Goal: Task Accomplishment & Management: Use online tool/utility

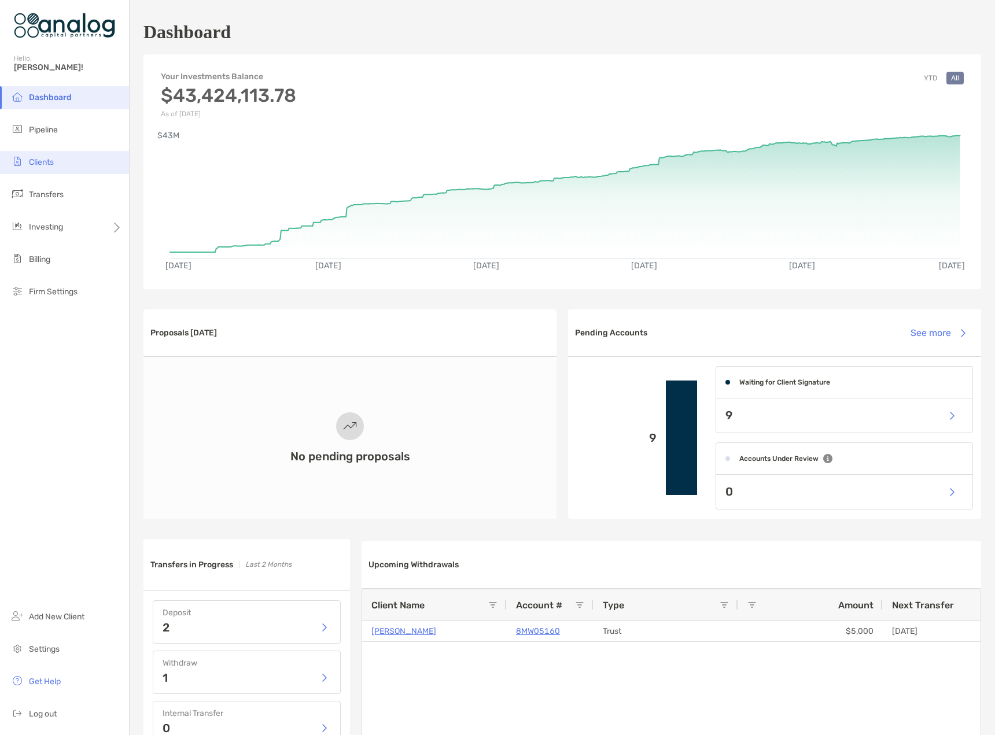
click at [39, 162] on span "Clients" at bounding box center [41, 162] width 25 height 10
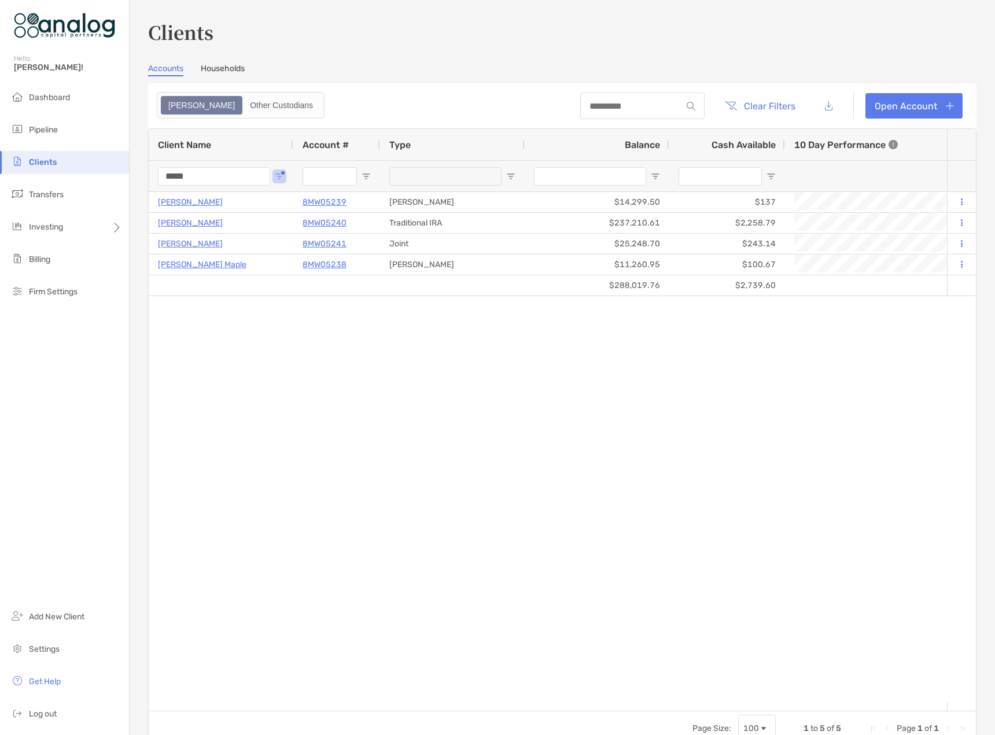
click at [183, 177] on input "*****" at bounding box center [214, 176] width 112 height 19
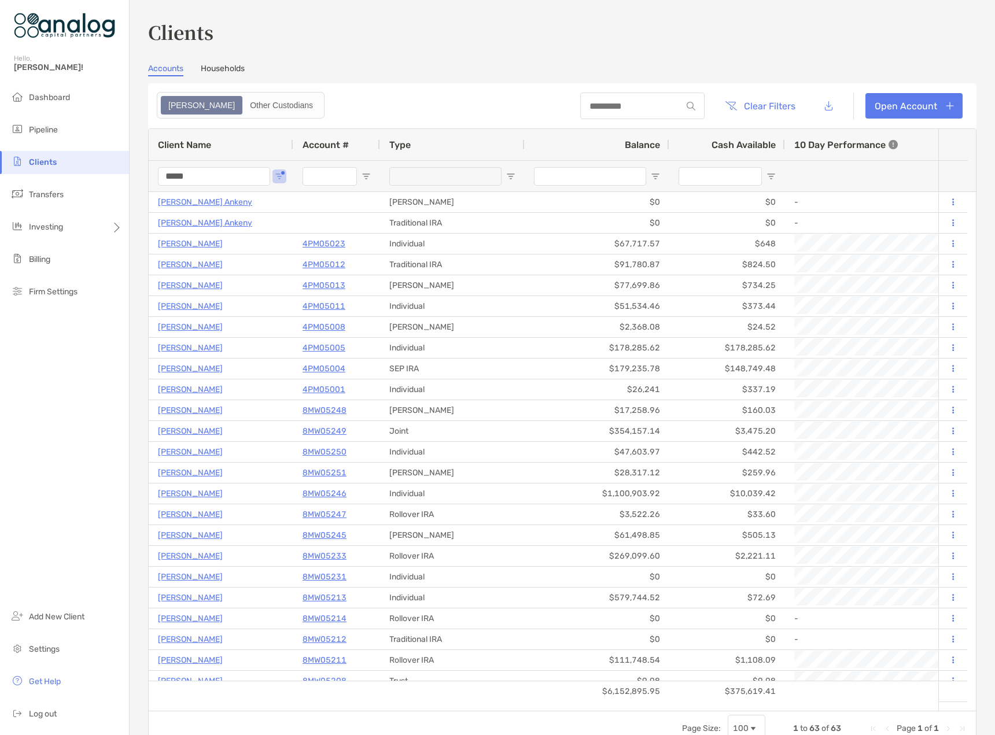
type input "*****"
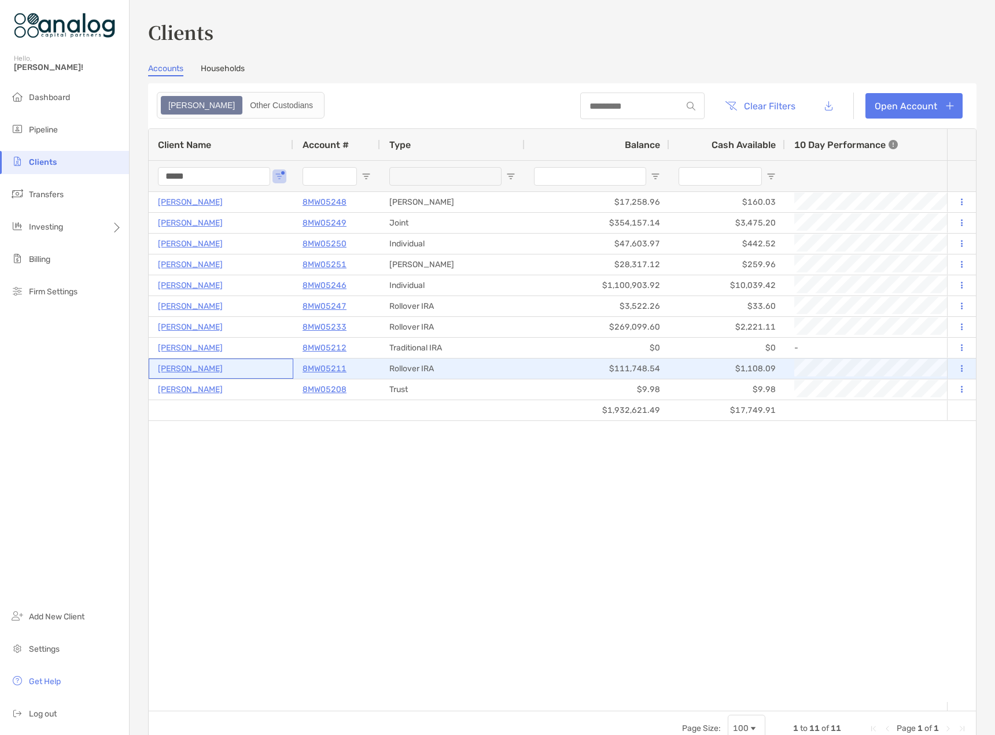
click at [168, 365] on p "[PERSON_NAME]" at bounding box center [190, 368] width 65 height 14
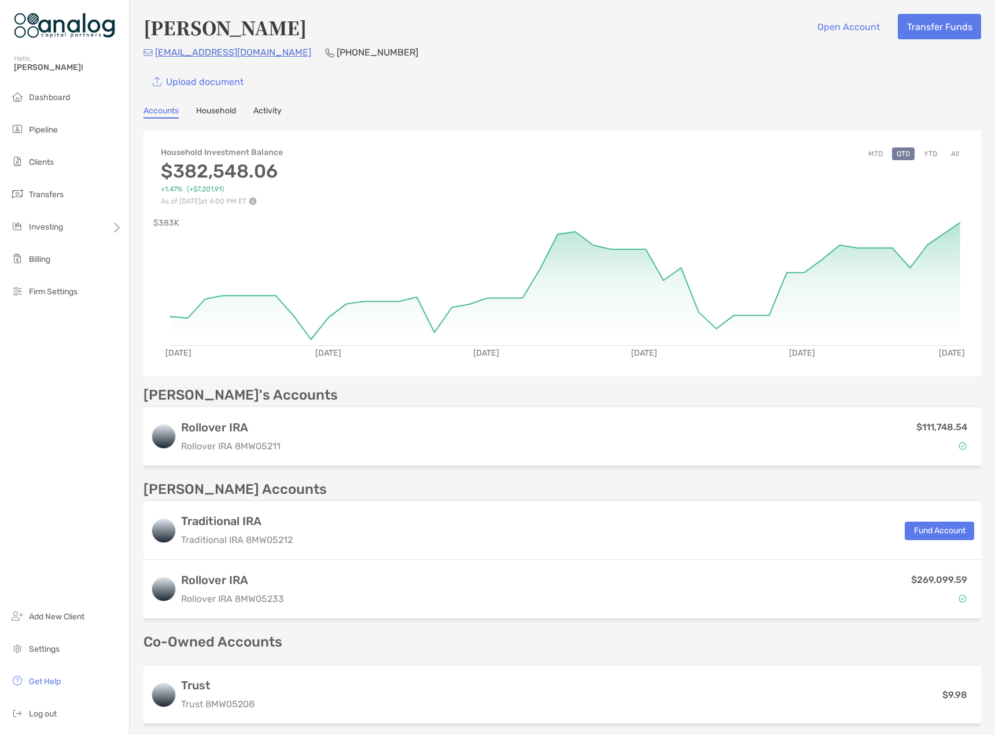
click at [946, 152] on button "All" at bounding box center [954, 153] width 17 height 13
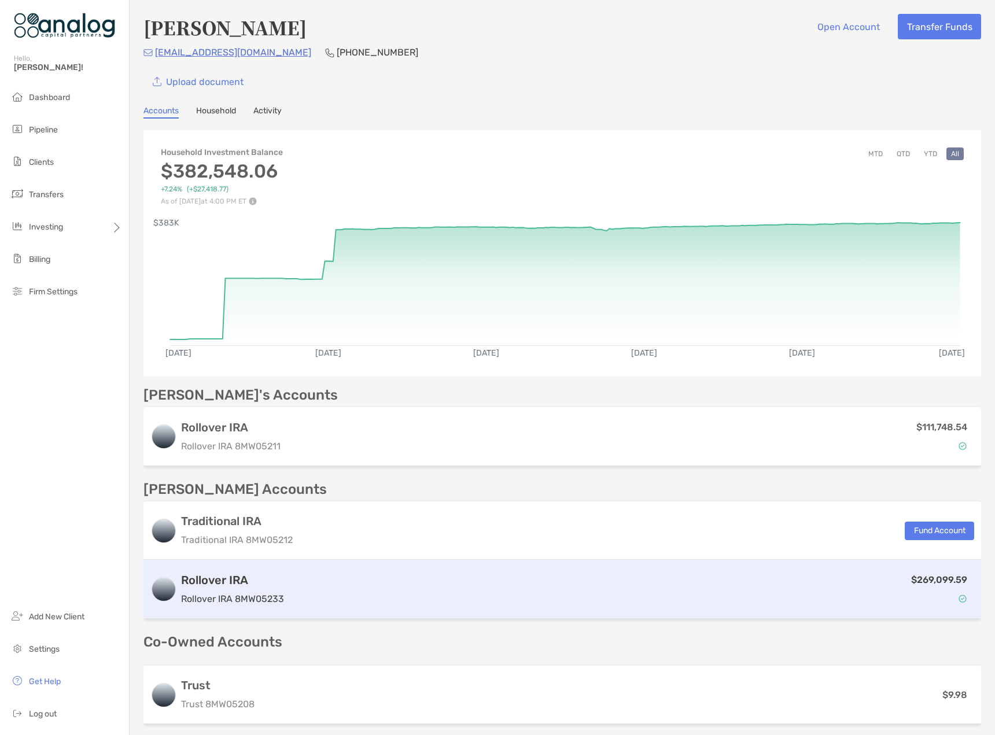
click at [749, 573] on div "$269,099.59" at bounding box center [631, 589] width 685 height 34
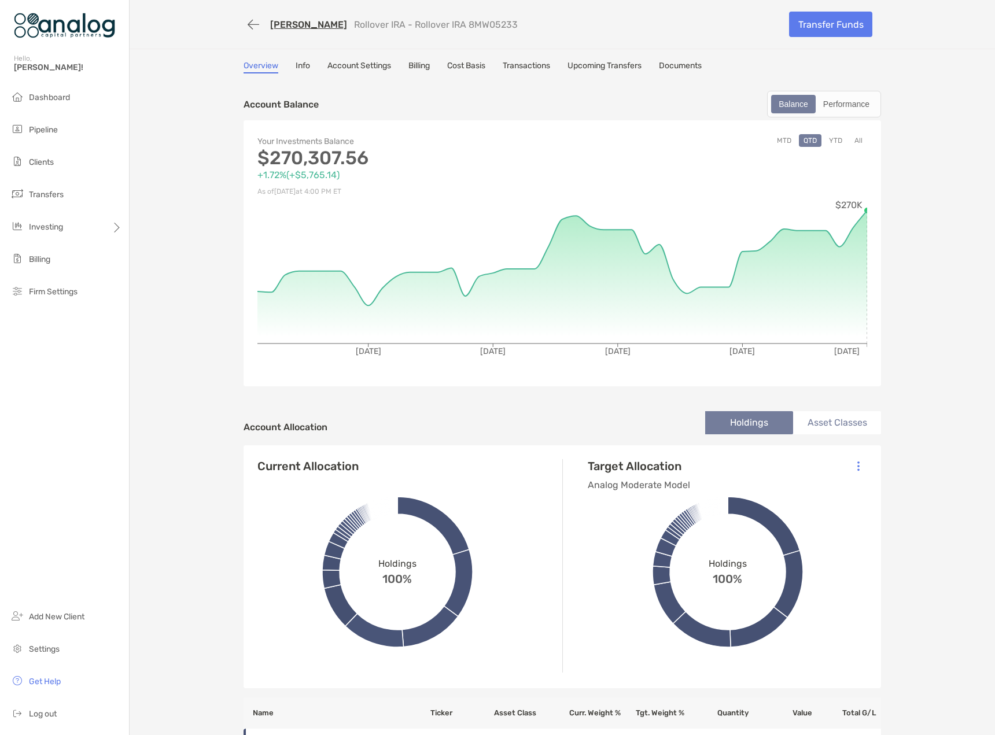
click at [854, 142] on button "All" at bounding box center [857, 140] width 17 height 13
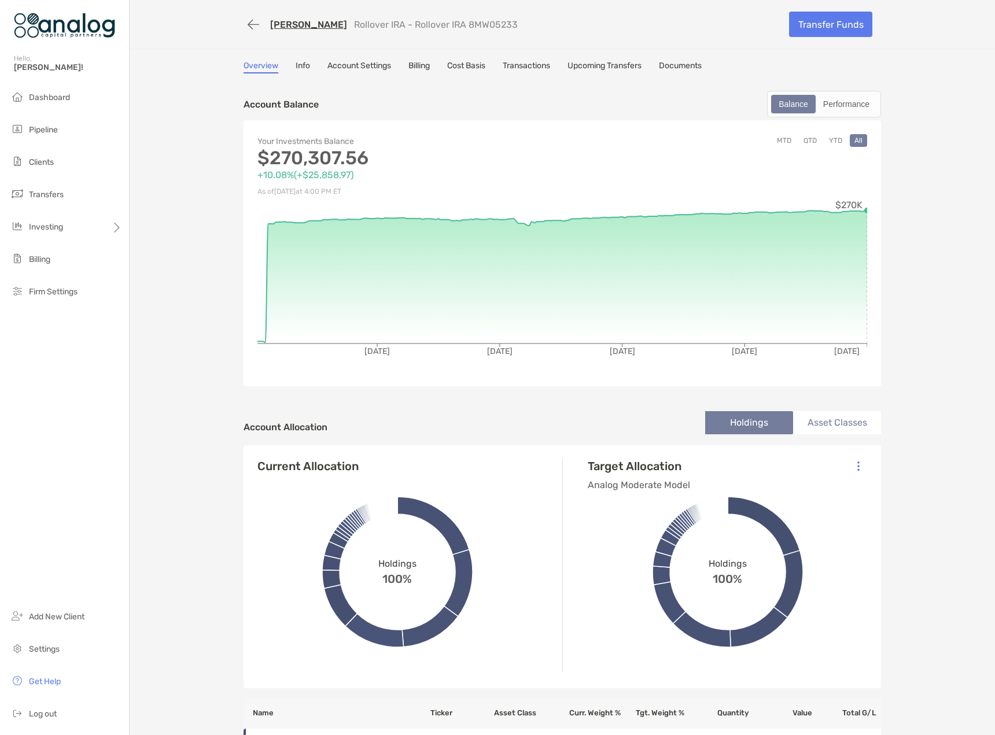
click at [852, 107] on div "Performance" at bounding box center [845, 104] width 59 height 16
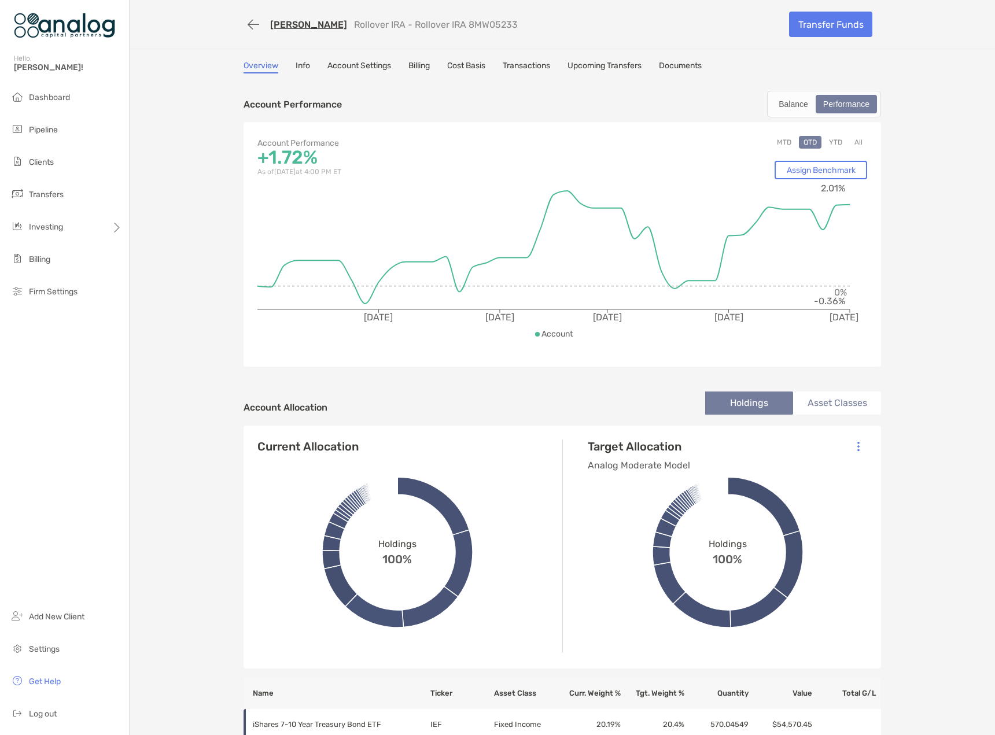
click at [851, 143] on button "All" at bounding box center [857, 142] width 17 height 13
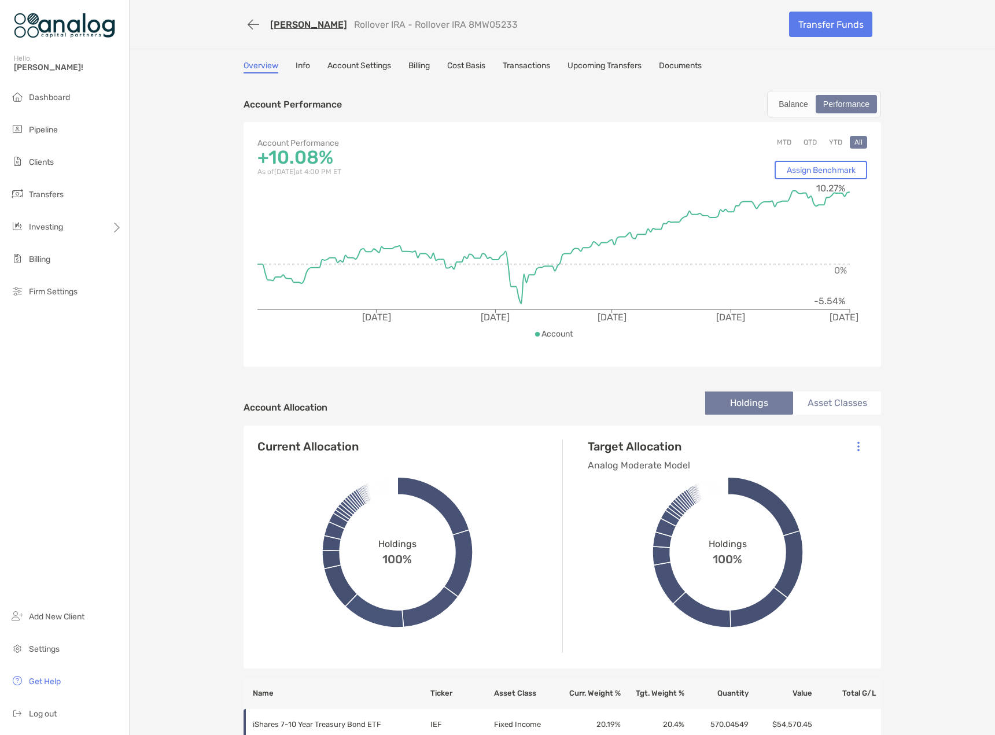
click at [252, 29] on button "button" at bounding box center [253, 24] width 20 height 21
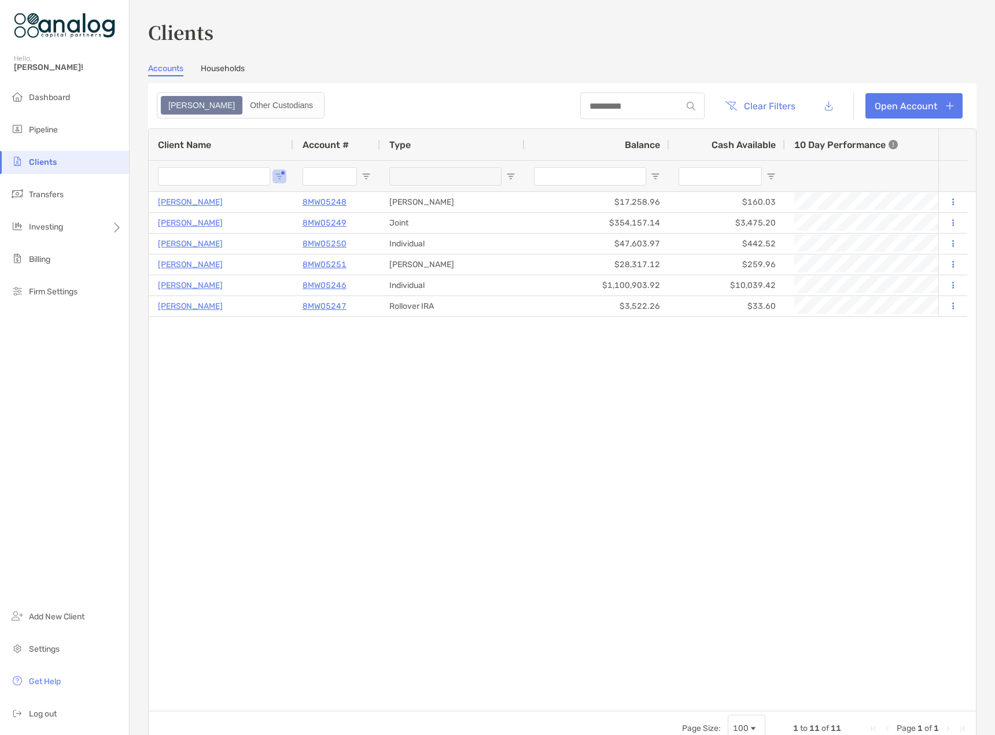
type input "*****"
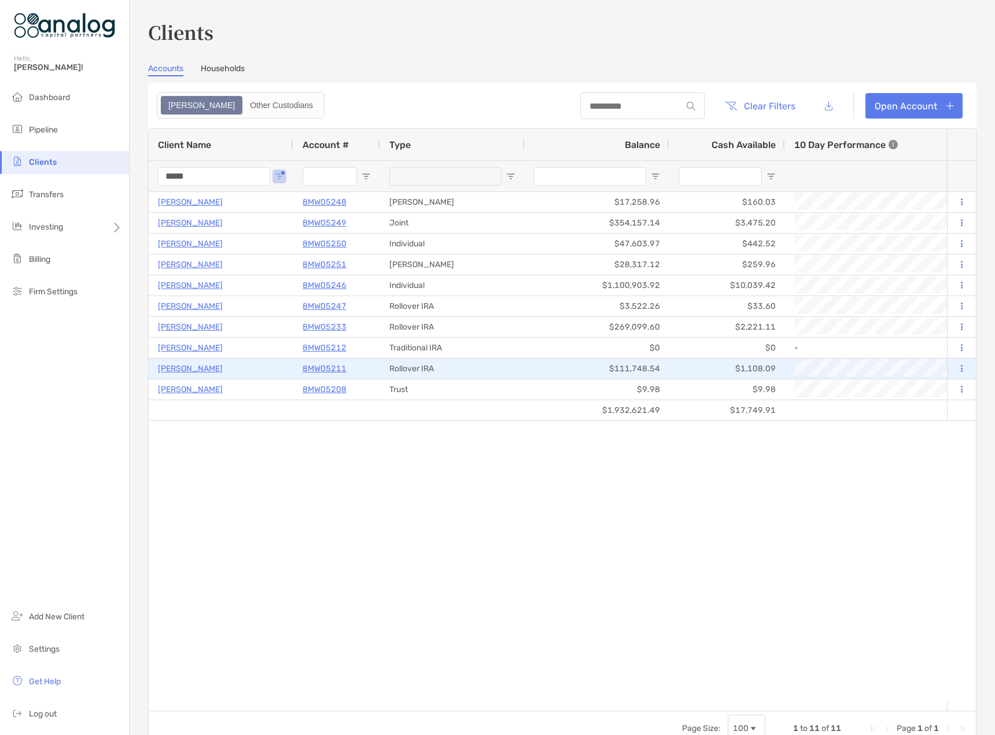
click at [184, 365] on p "[PERSON_NAME]" at bounding box center [190, 368] width 65 height 14
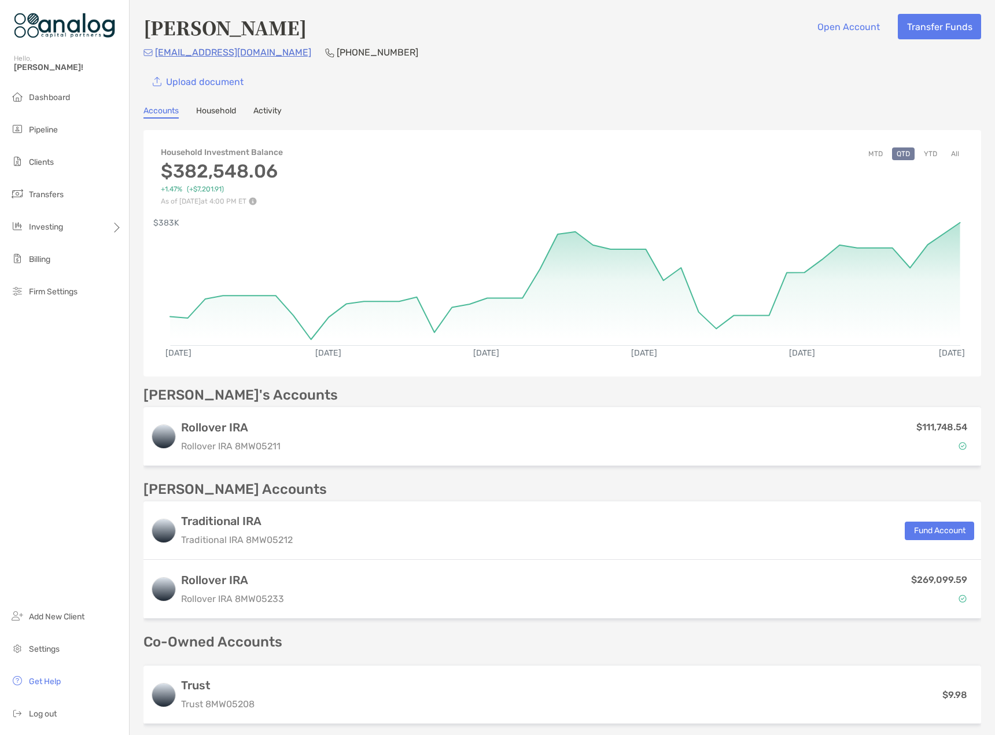
click at [102, 474] on div "Dashboard Pipeline Clients Transfers Investing Billing Firm Settings Add New Cl…" at bounding box center [64, 410] width 129 height 649
click at [950, 155] on button "All" at bounding box center [954, 153] width 17 height 13
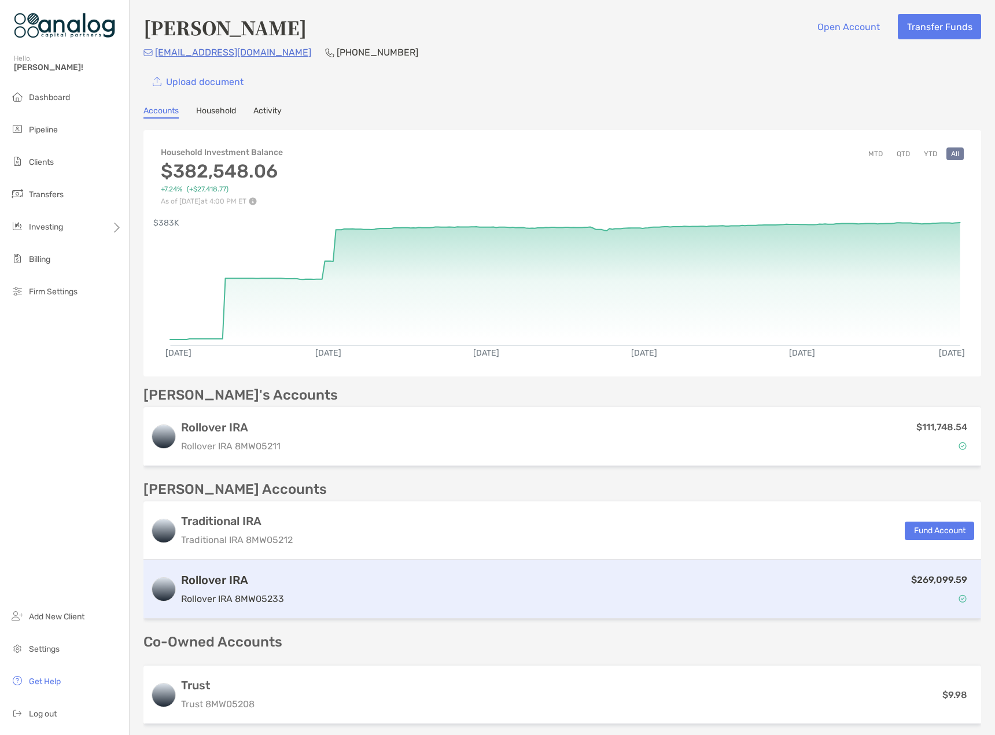
click at [275, 581] on h3 "Rollover IRA" at bounding box center [232, 580] width 103 height 14
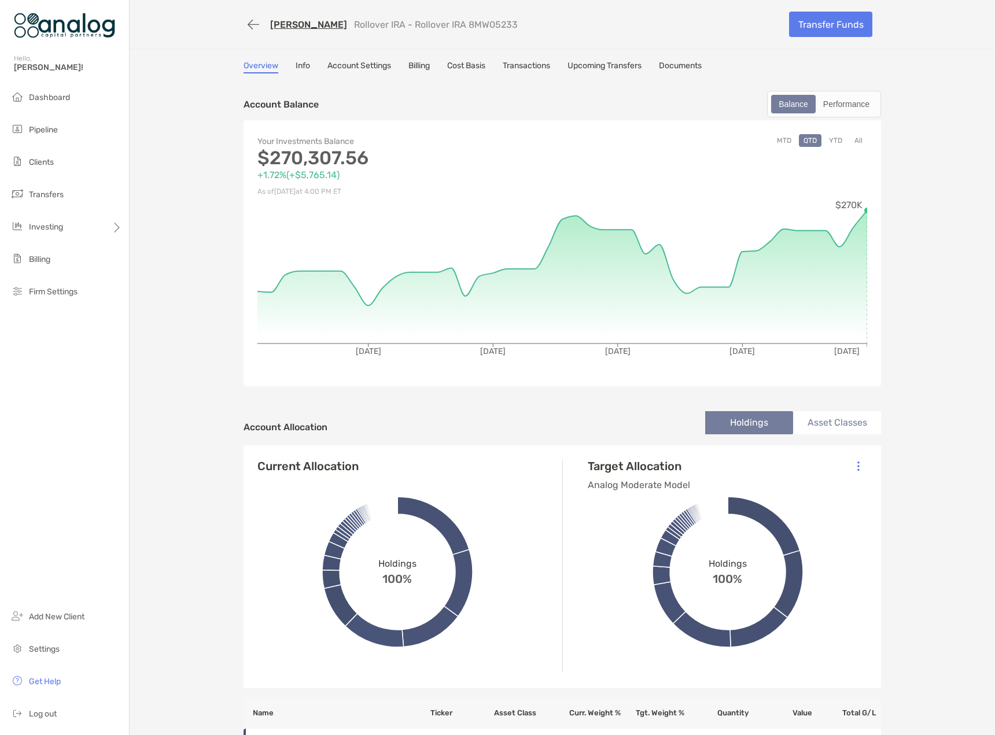
click at [850, 139] on button "All" at bounding box center [857, 140] width 17 height 13
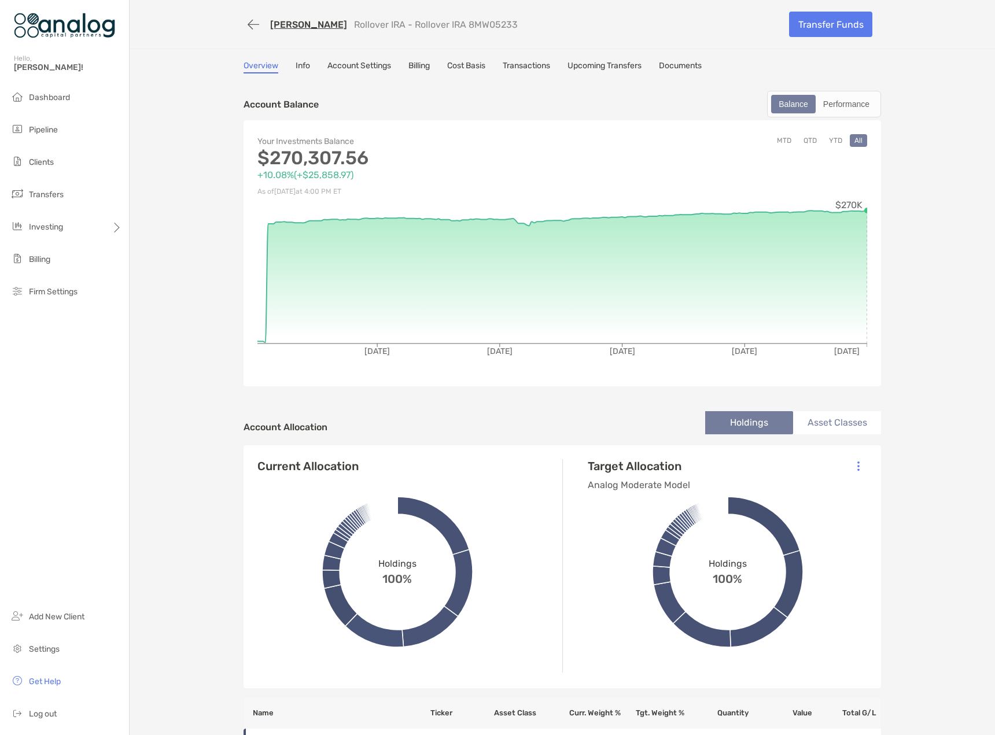
click at [246, 24] on button "button" at bounding box center [253, 24] width 20 height 21
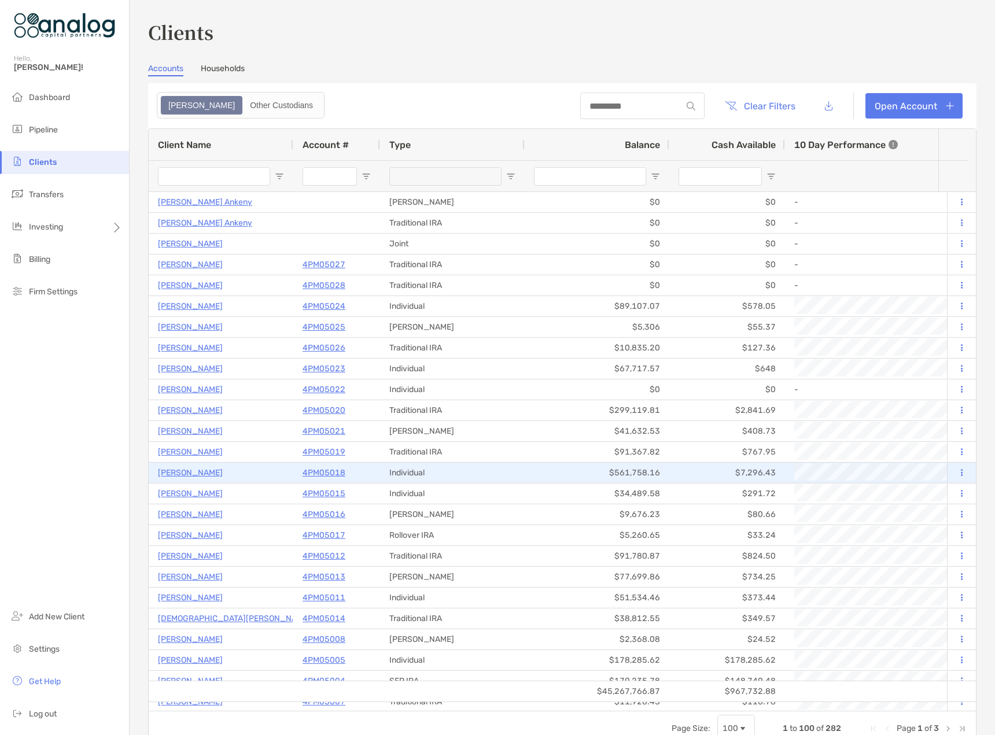
type input "*****"
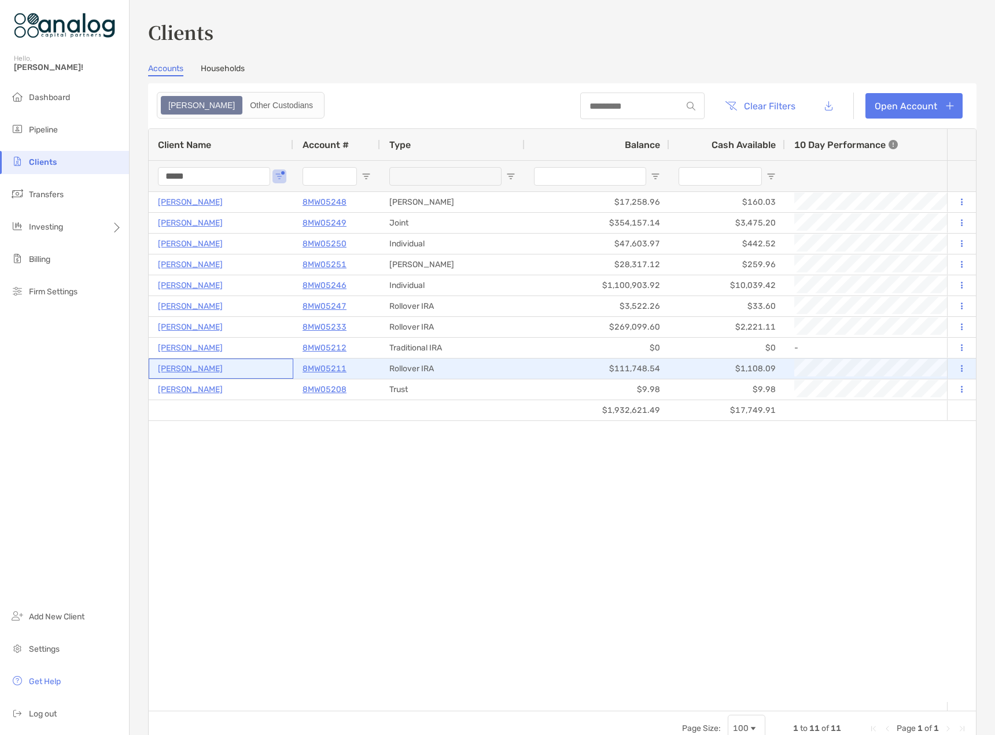
click at [184, 369] on p "[PERSON_NAME]" at bounding box center [190, 368] width 65 height 14
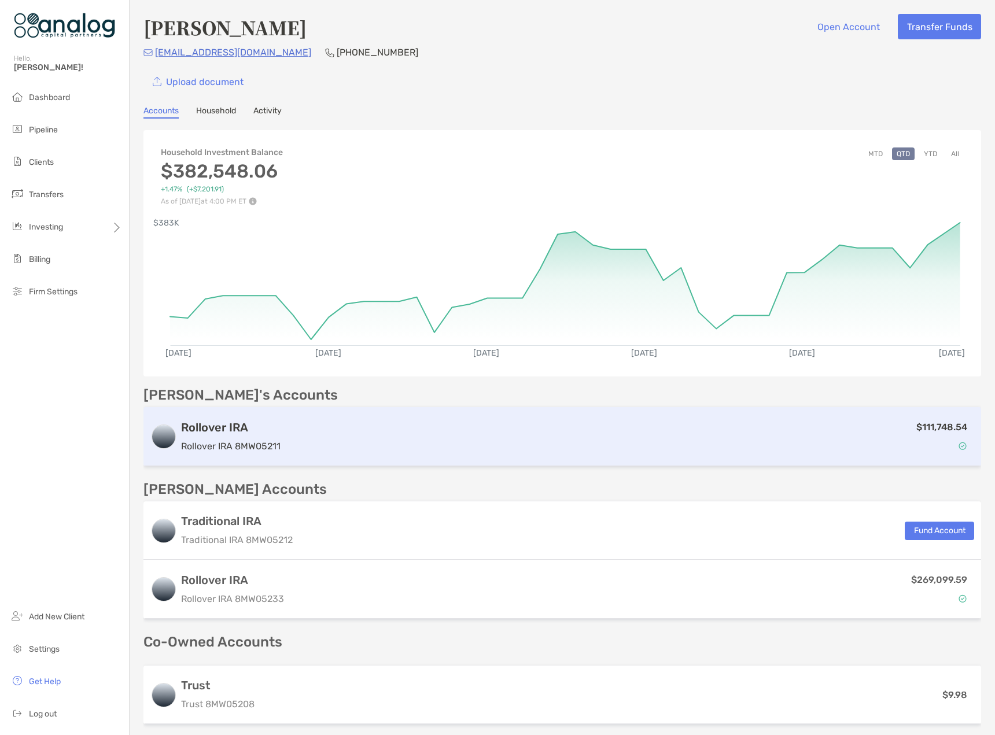
click at [622, 430] on div "$111,748.54" at bounding box center [629, 437] width 689 height 34
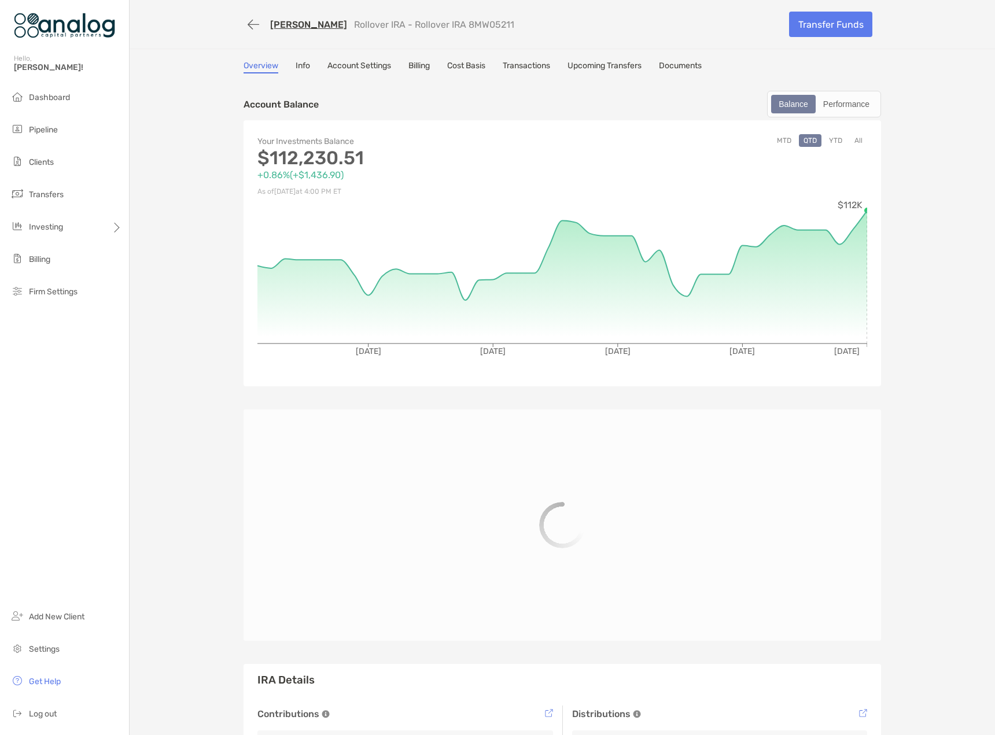
click at [856, 143] on button "All" at bounding box center [857, 140] width 17 height 13
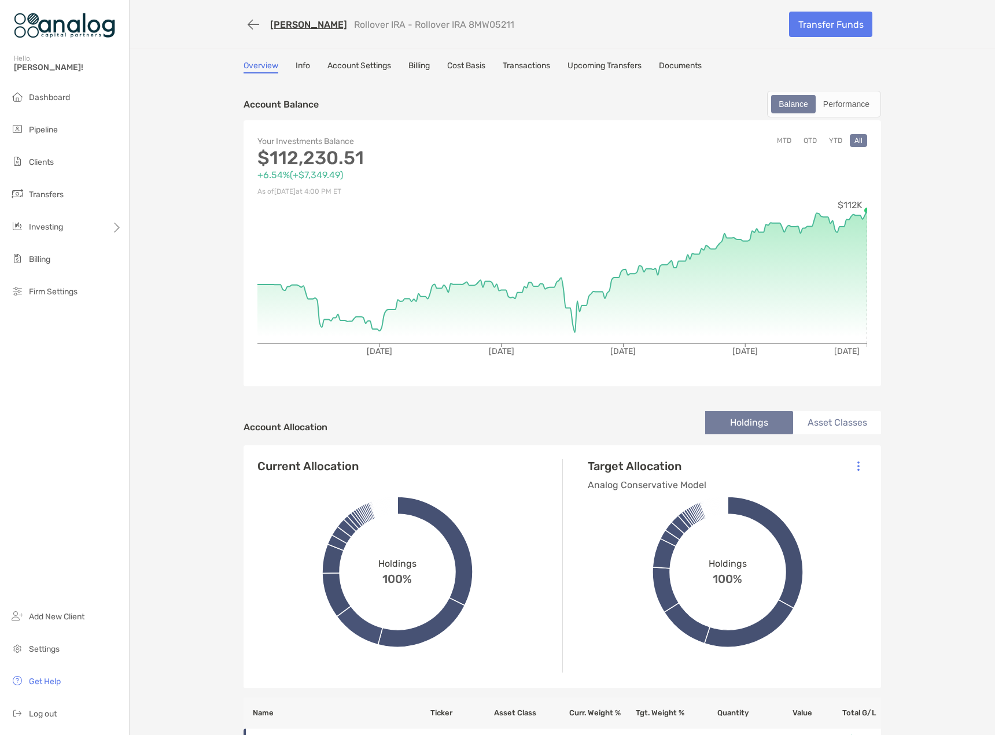
click at [246, 27] on button "button" at bounding box center [253, 24] width 20 height 21
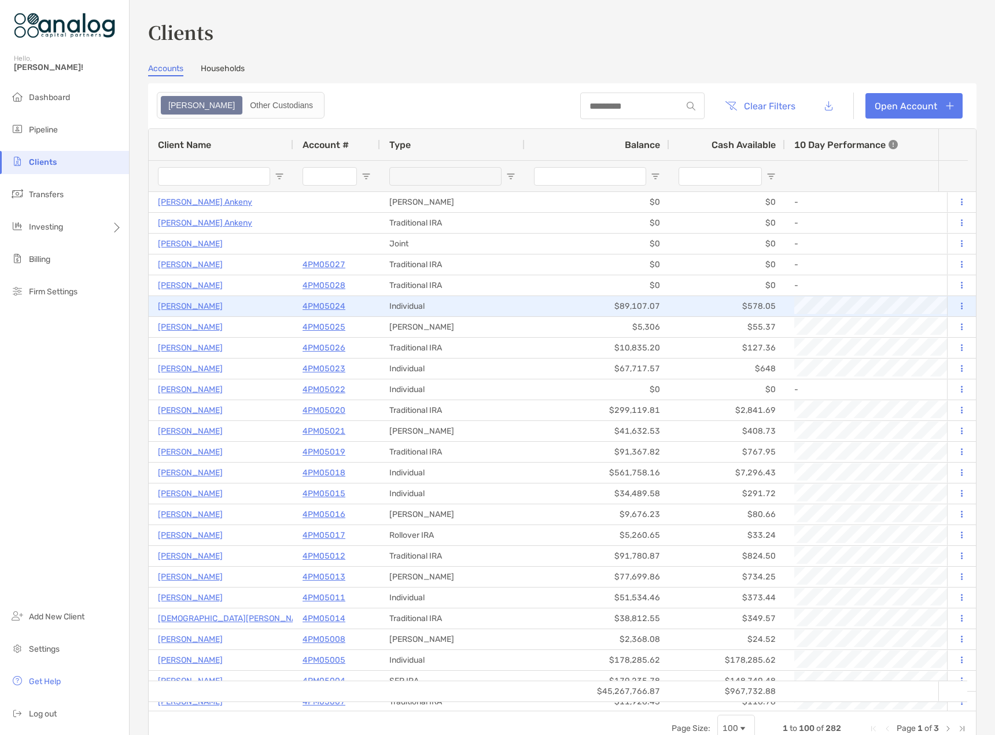
type input "*****"
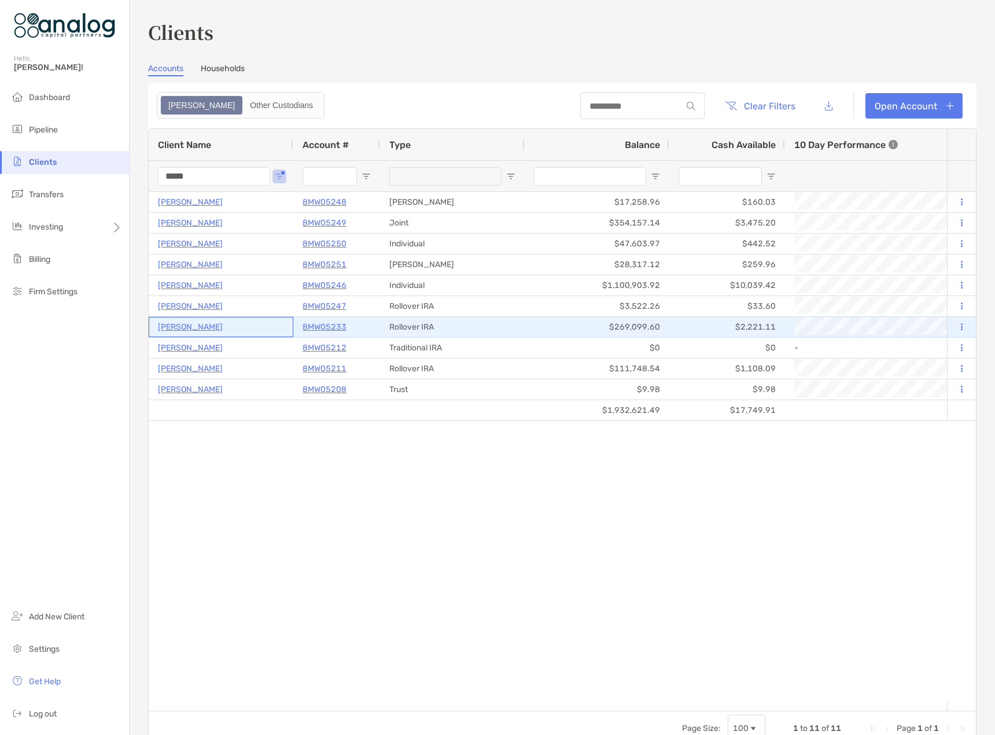
click at [187, 328] on p "[PERSON_NAME]" at bounding box center [190, 327] width 65 height 14
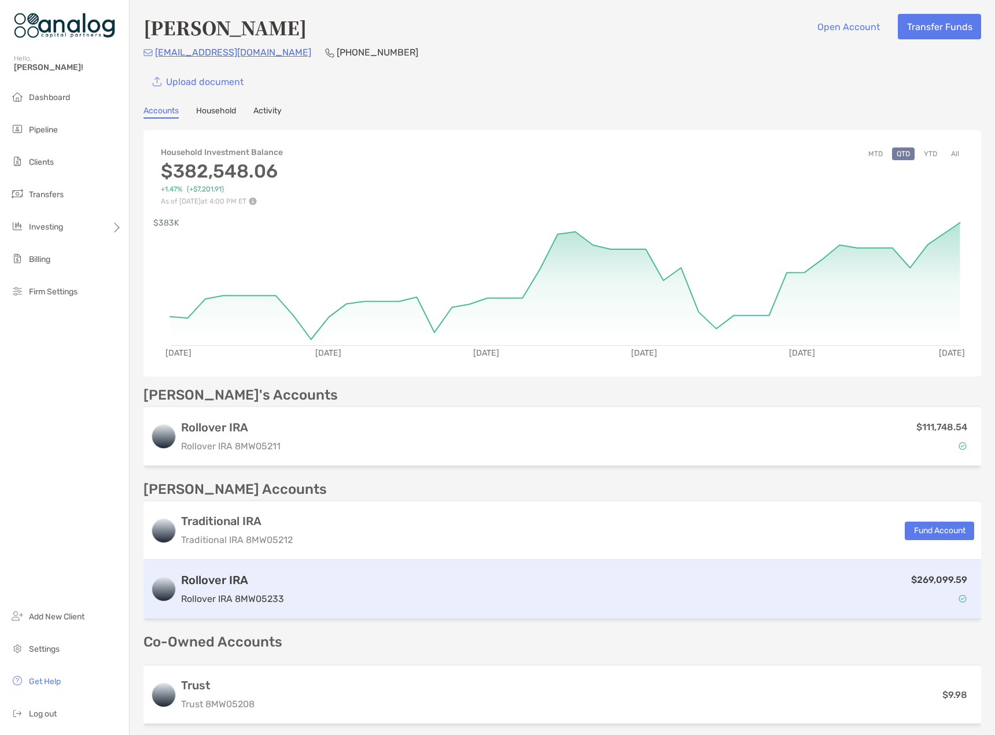
scroll to position [116, 0]
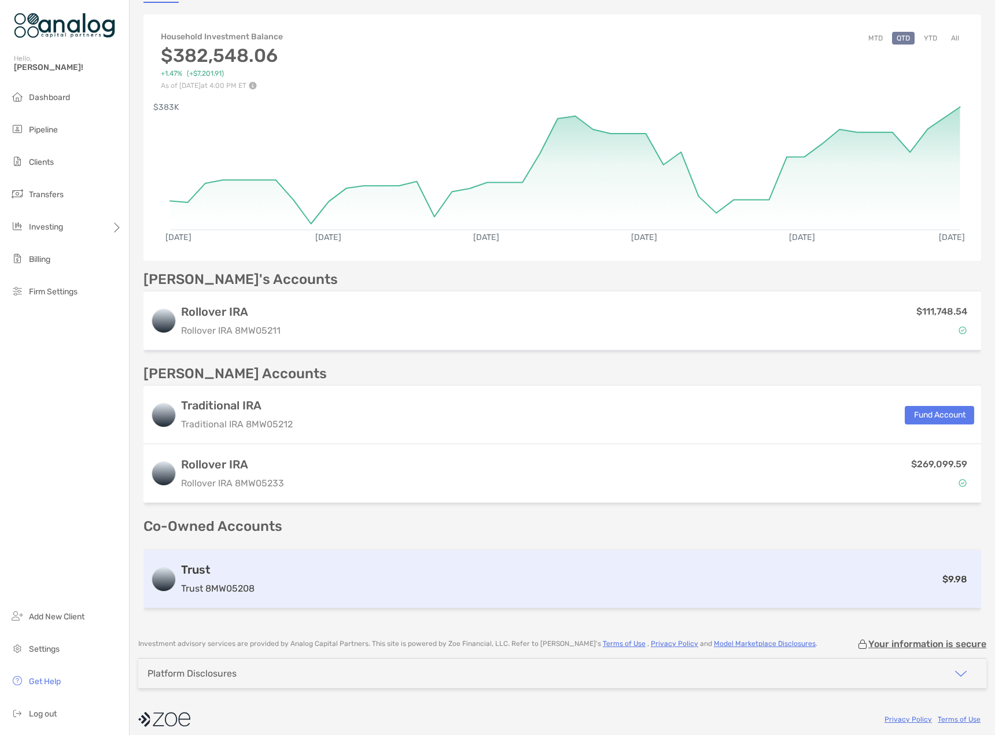
click at [615, 587] on div "Trust Trust 8MW05208 $9.98" at bounding box center [561, 579] width 837 height 58
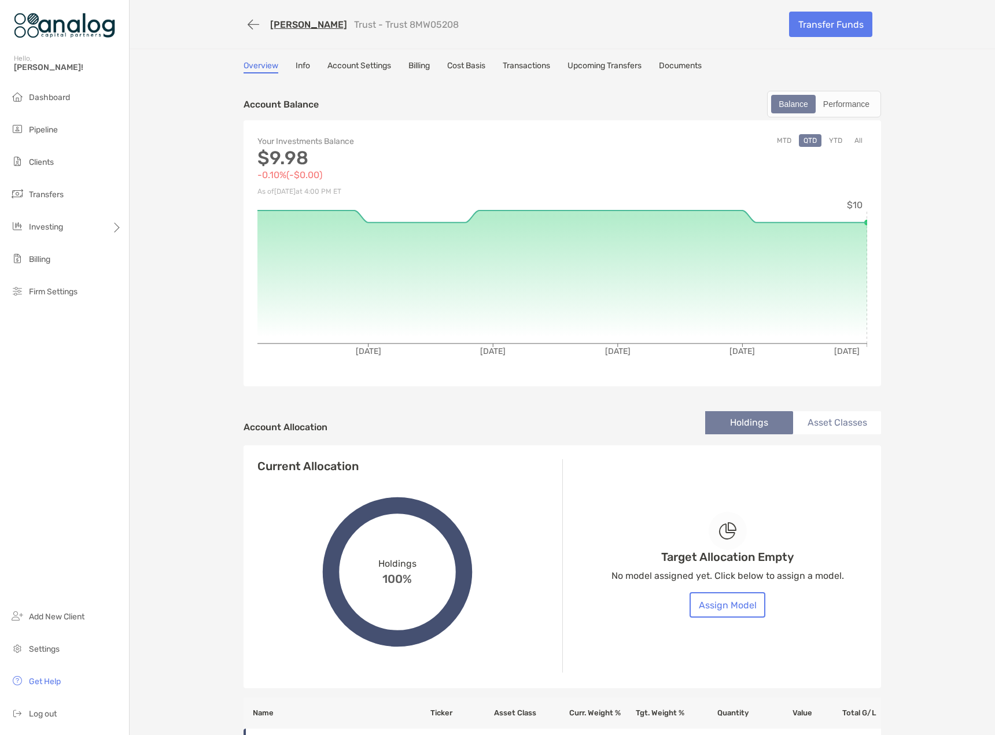
click at [206, 494] on div "[PERSON_NAME] Trust - Trust 8MW05208 Transfer Funds Overview Info Account Setti…" at bounding box center [562, 380] width 865 height 760
click at [250, 25] on button "button" at bounding box center [253, 24] width 20 height 21
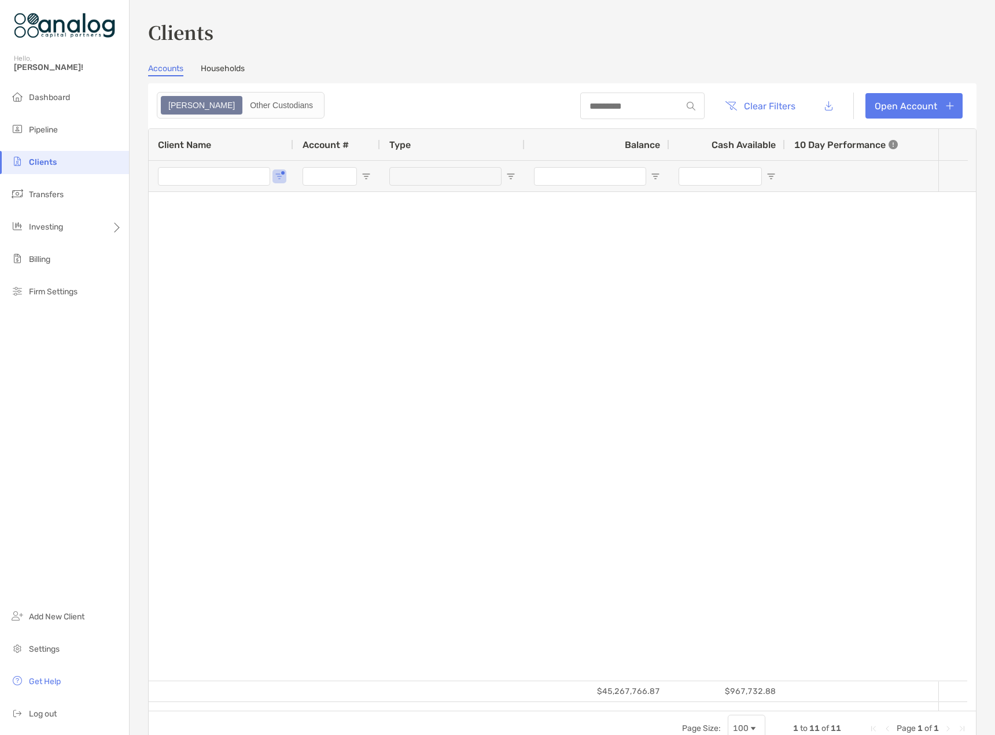
type input "*****"
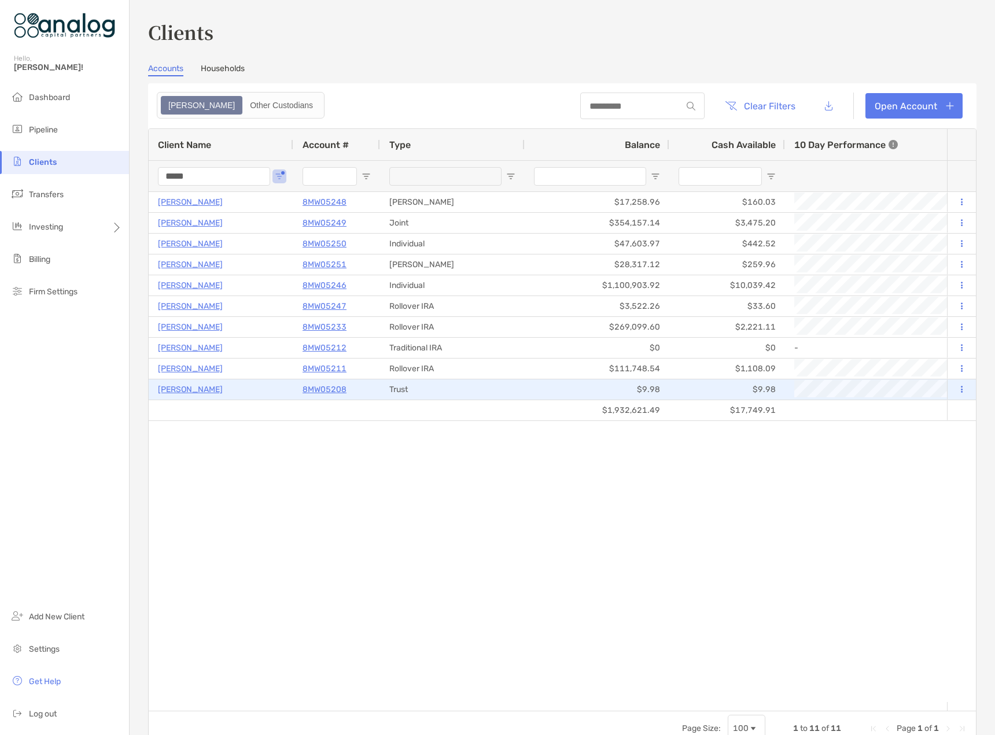
click at [187, 393] on p "[PERSON_NAME]" at bounding box center [190, 389] width 65 height 14
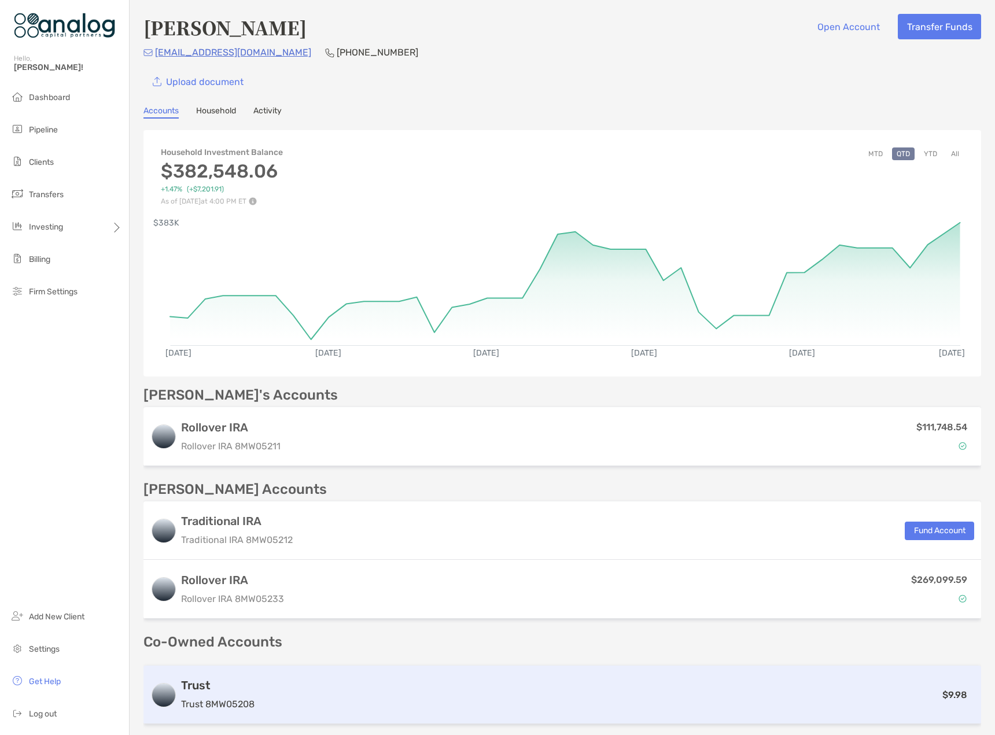
scroll to position [116, 0]
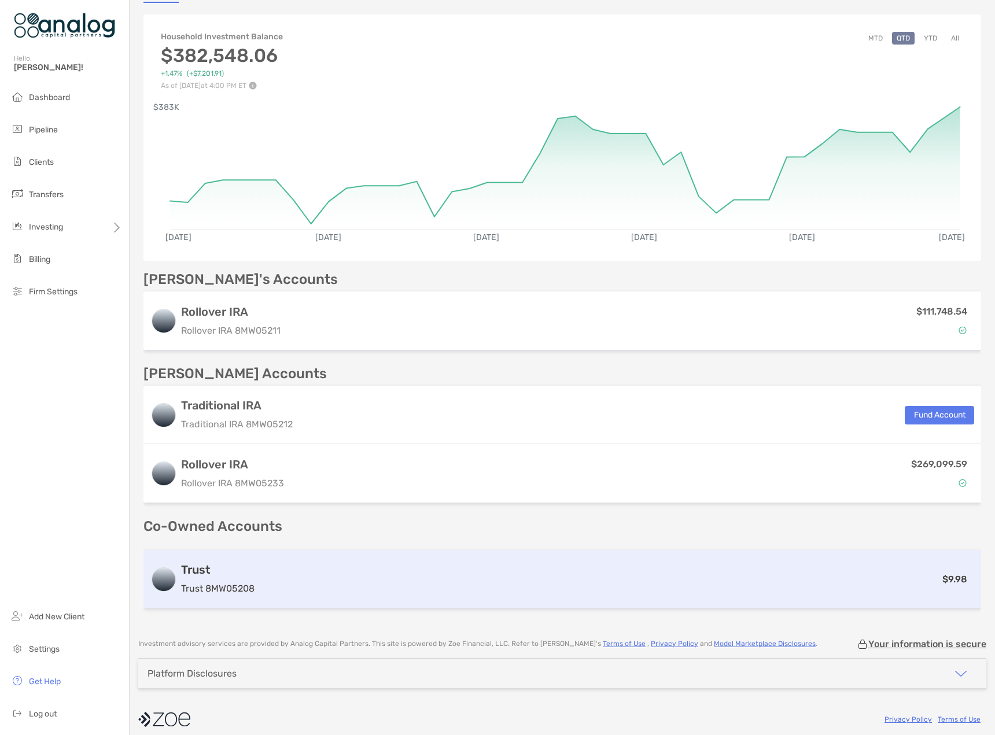
click at [571, 592] on div "Trust Trust 8MW05208 $9.98" at bounding box center [561, 579] width 837 height 58
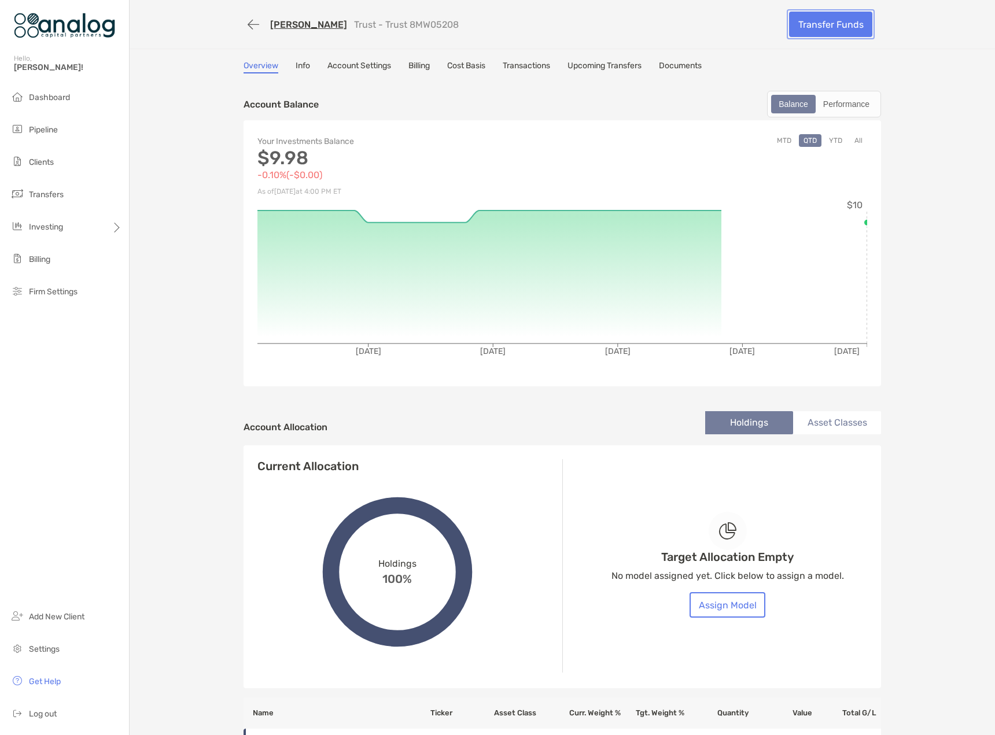
click at [844, 28] on link "Transfer Funds" at bounding box center [830, 24] width 83 height 25
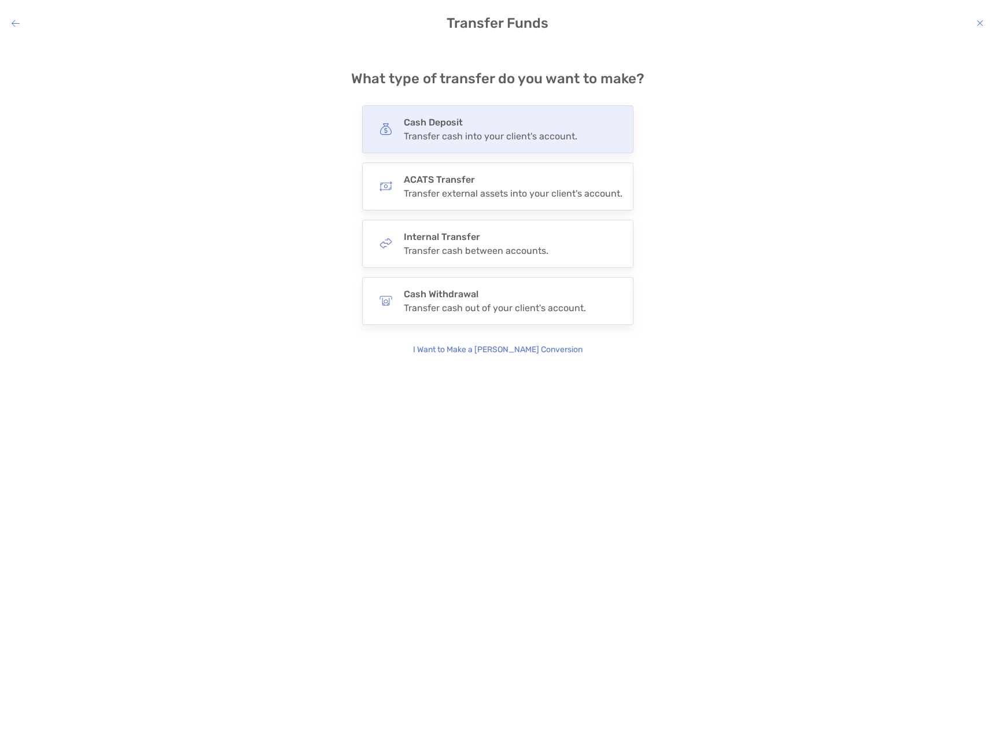
click at [434, 137] on div "Transfer cash into your client's account." at bounding box center [490, 136] width 173 height 11
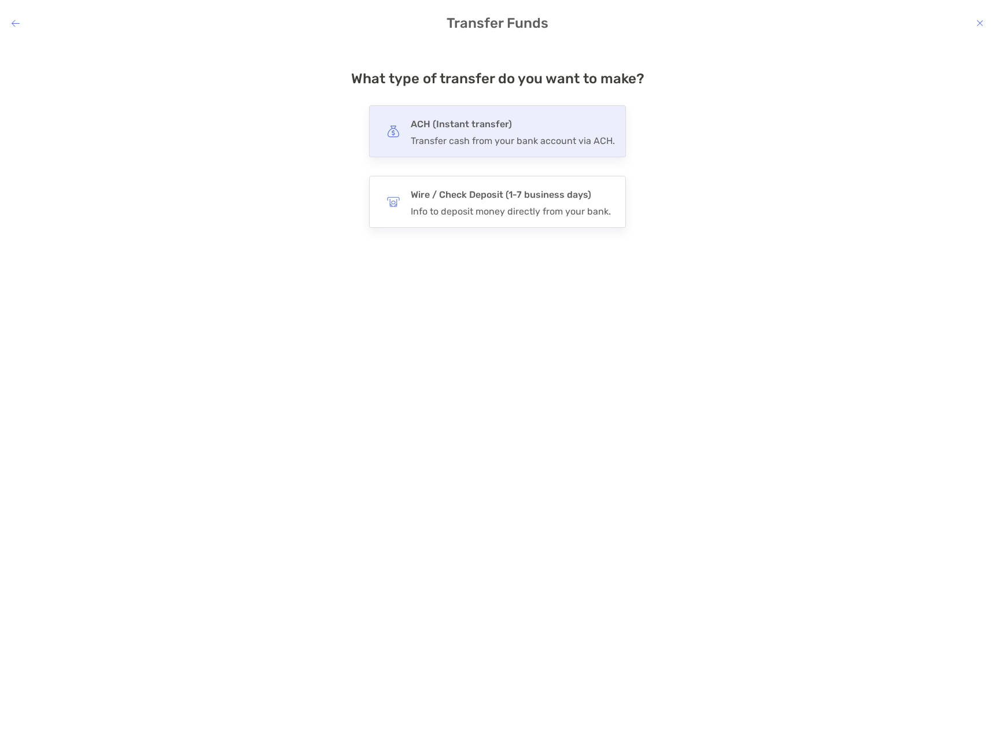
click at [469, 138] on div "Transfer cash from your bank account via ACH." at bounding box center [513, 140] width 204 height 11
click at [0, 0] on input "***" at bounding box center [0, 0] width 0 height 0
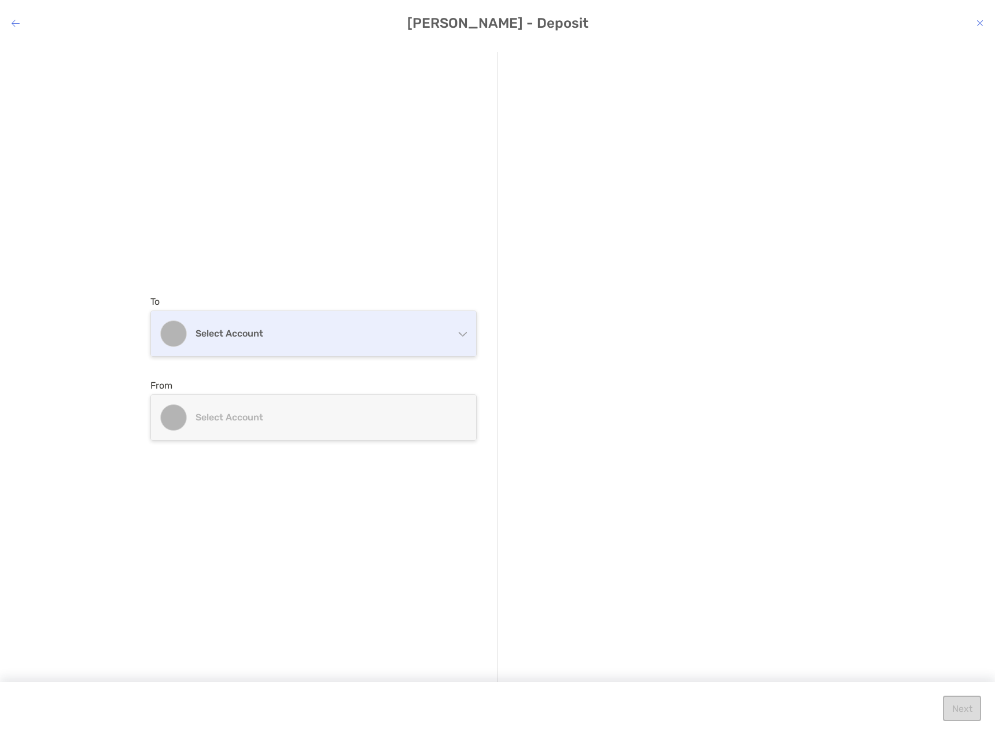
click at [290, 332] on h4 "Select account" at bounding box center [320, 333] width 250 height 11
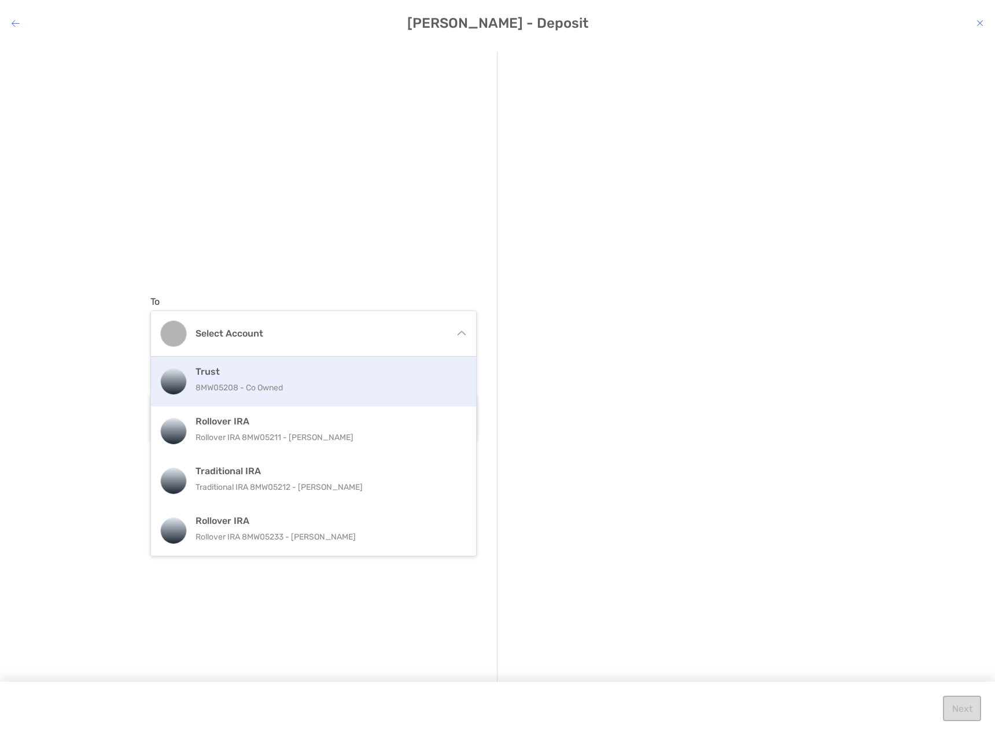
click at [264, 375] on h4 "Trust" at bounding box center [325, 371] width 261 height 11
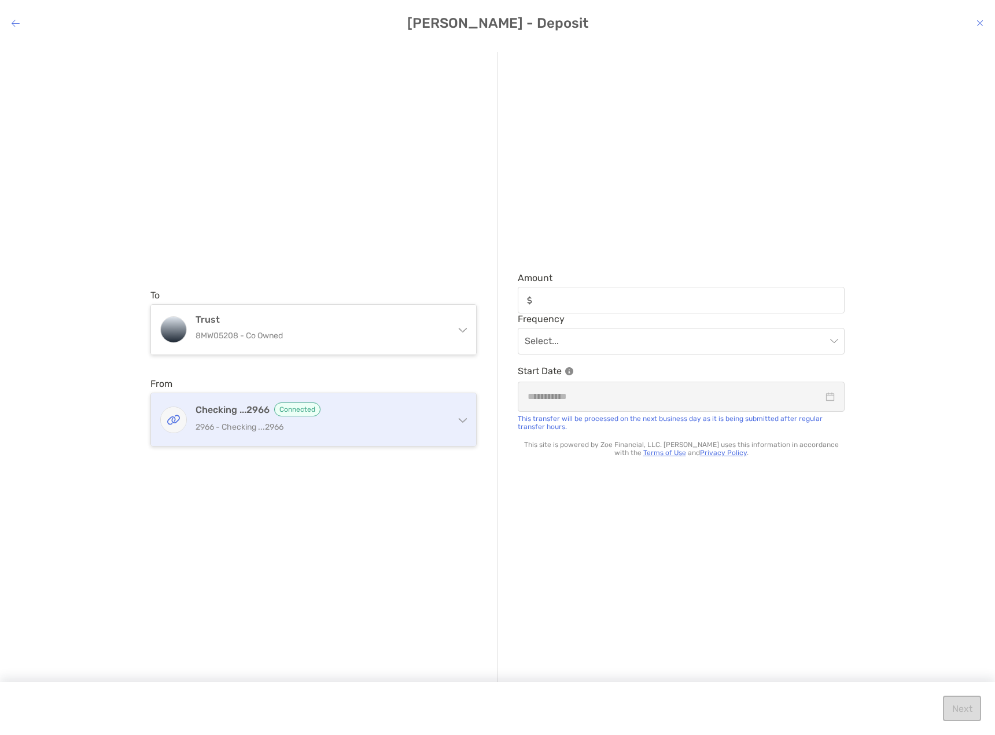
click at [246, 435] on div "Checking ...2966 Connected 2966 - Checking ...2966" at bounding box center [320, 419] width 250 height 34
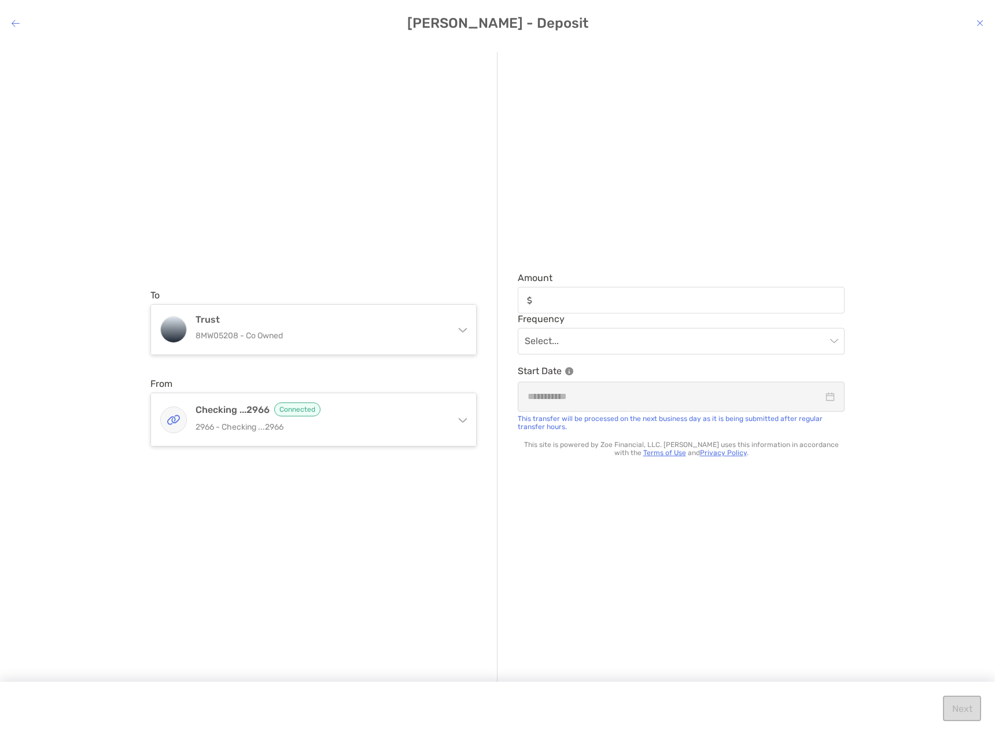
click at [123, 415] on div "To Trust 8MW05208 - Co Owned Trust 8MW05208 - Co Owned Rollover IRA Rollover IR…" at bounding box center [497, 380] width 995 height 675
click at [593, 300] on input "Amount" at bounding box center [690, 300] width 306 height 10
click at [570, 524] on div "Amount Frequency Select... Start Date This transfer will be processed on the ne…" at bounding box center [670, 368] width 347 height 632
click at [571, 302] on input "Amount" at bounding box center [690, 300] width 306 height 10
click at [518, 499] on div "Amount Frequency Select... Start Date This transfer will be processed on the ne…" at bounding box center [670, 368] width 347 height 632
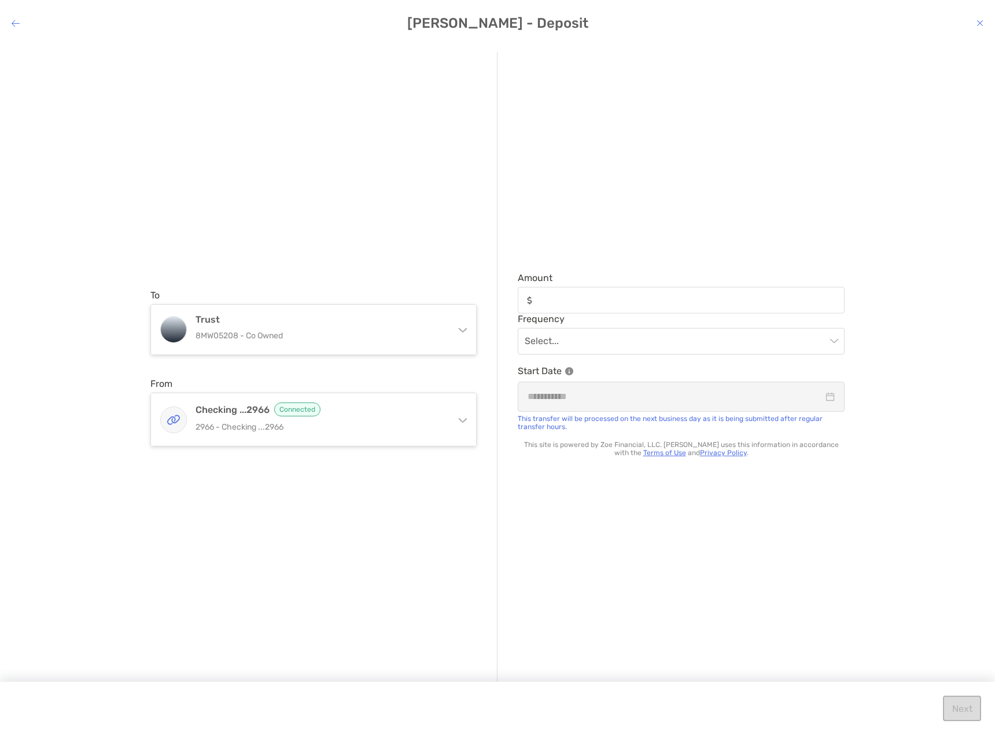
click at [407, 449] on div "To Trust 8MW05208 - Co Owned Trust 8MW05208 - Co Owned Rollover IRA Rollover IR…" at bounding box center [323, 368] width 347 height 632
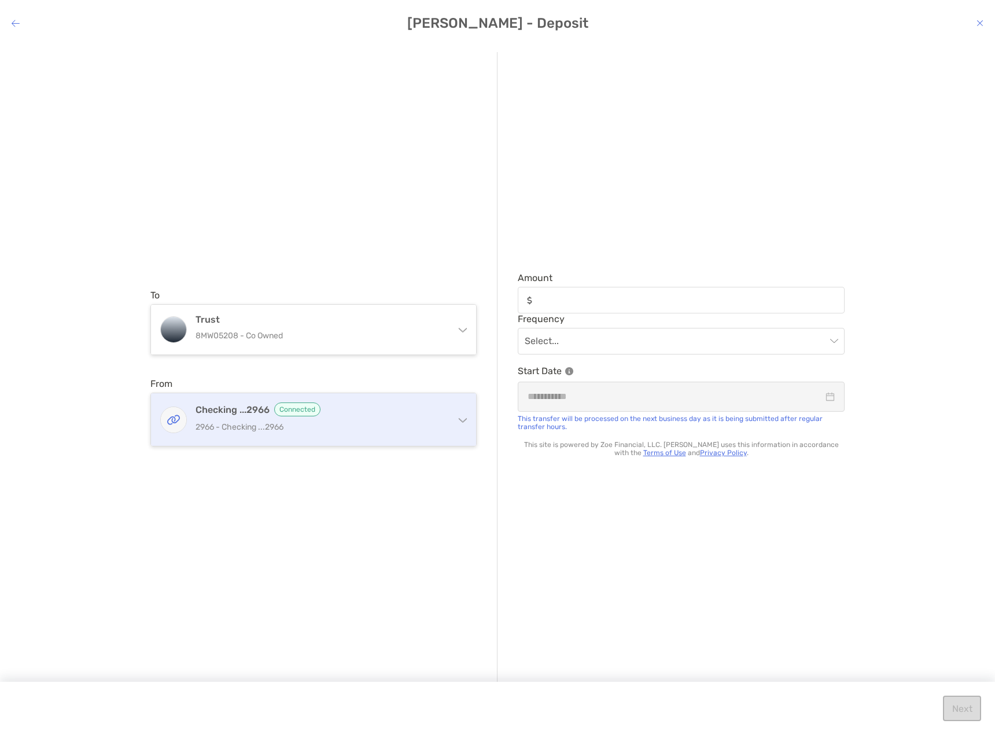
click at [405, 432] on p "2966 - Checking ...2966" at bounding box center [320, 427] width 250 height 14
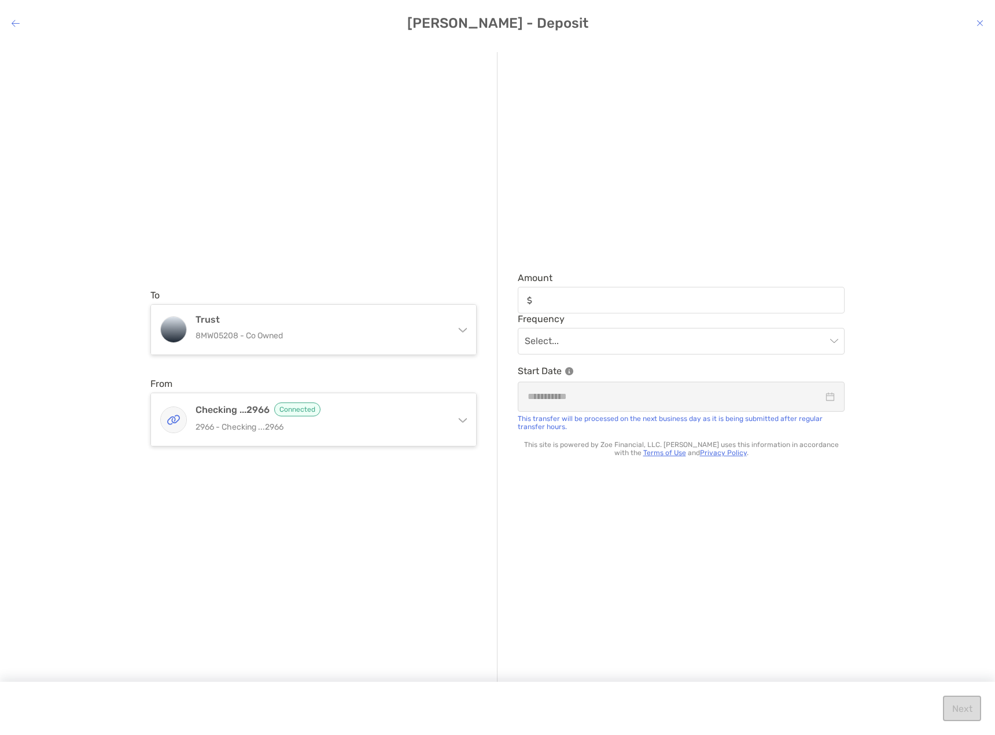
click at [516, 511] on div "Amount Frequency Select... Start Date This transfer will be processed on the ne…" at bounding box center [670, 368] width 347 height 632
click at [980, 25] on icon "modal" at bounding box center [979, 23] width 7 height 9
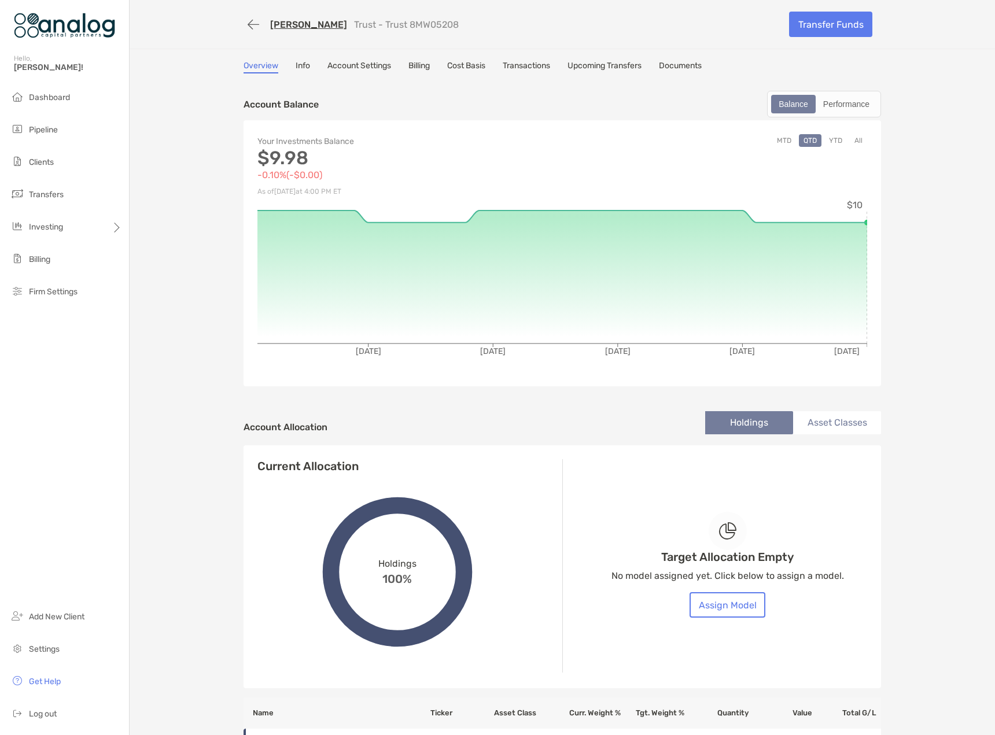
click at [290, 27] on link "[PERSON_NAME]" at bounding box center [308, 24] width 77 height 11
click at [250, 27] on button "button" at bounding box center [253, 24] width 20 height 21
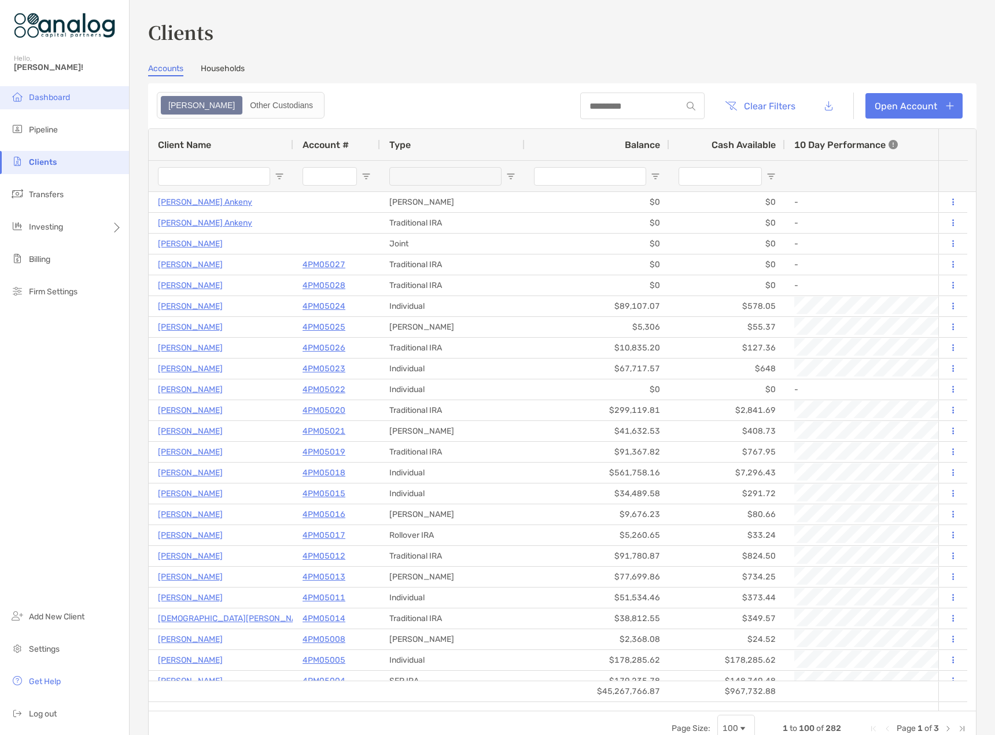
click at [68, 94] on span "Dashboard" at bounding box center [49, 98] width 41 height 10
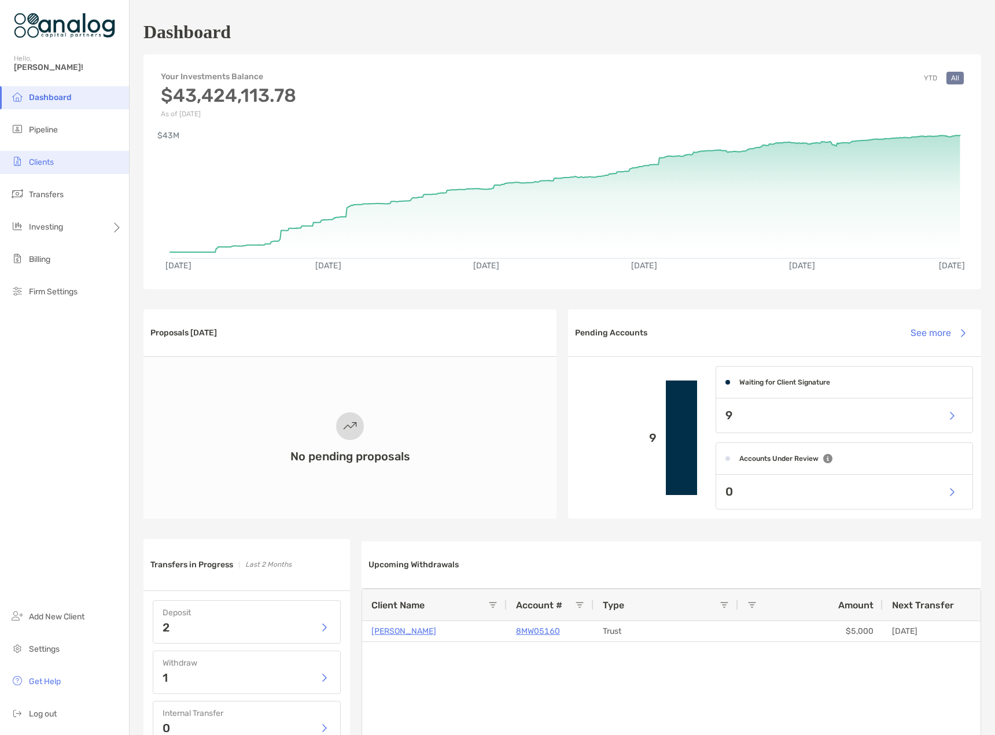
click at [42, 164] on span "Clients" at bounding box center [41, 162] width 25 height 10
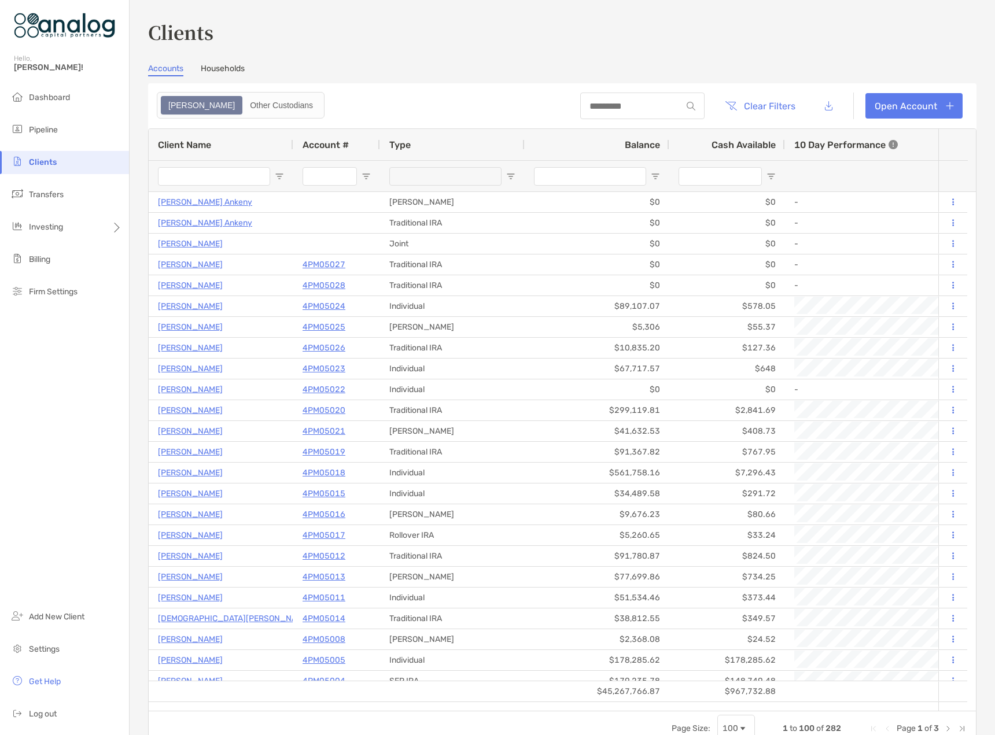
click at [198, 176] on input "Client Name Filter Input" at bounding box center [214, 176] width 112 height 19
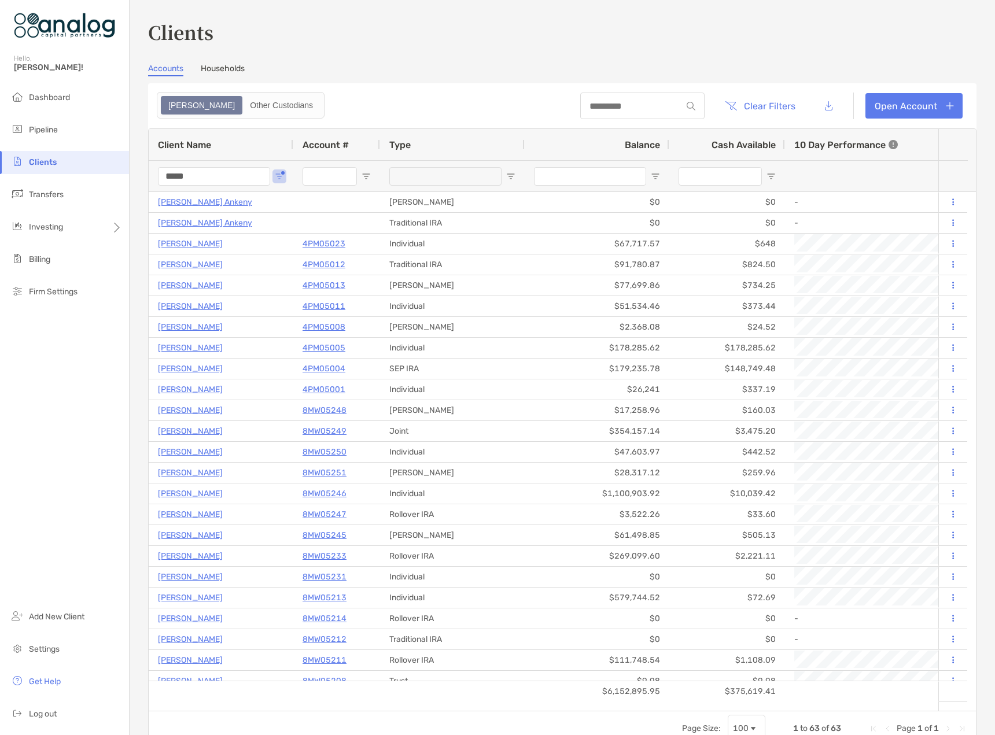
type input "*****"
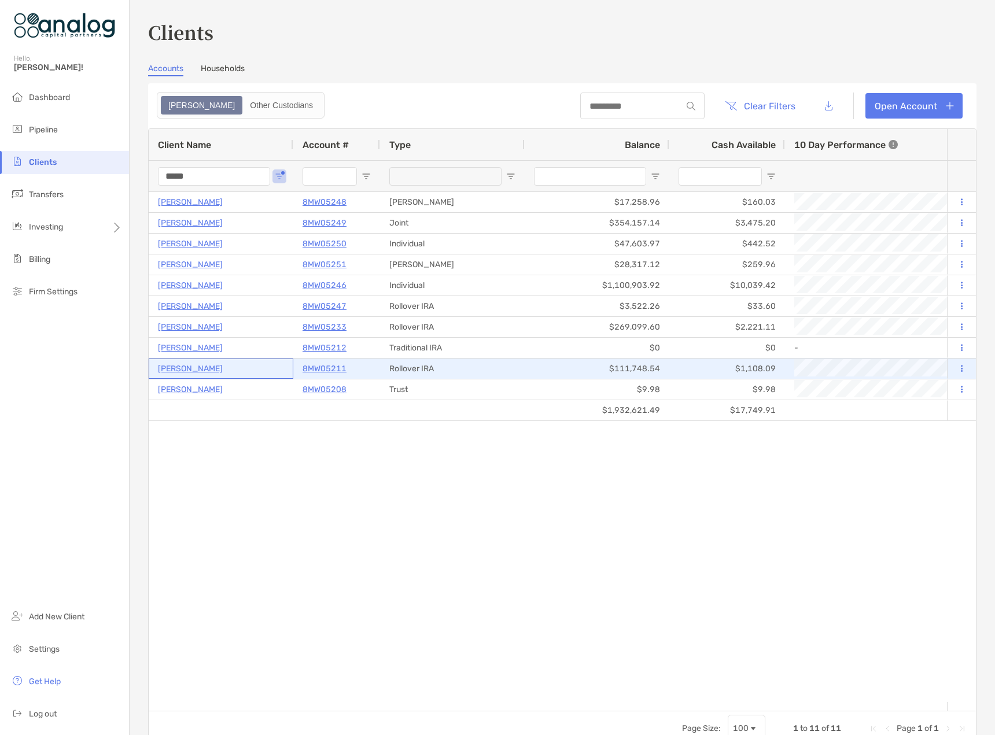
click at [167, 372] on p "[PERSON_NAME]" at bounding box center [190, 368] width 65 height 14
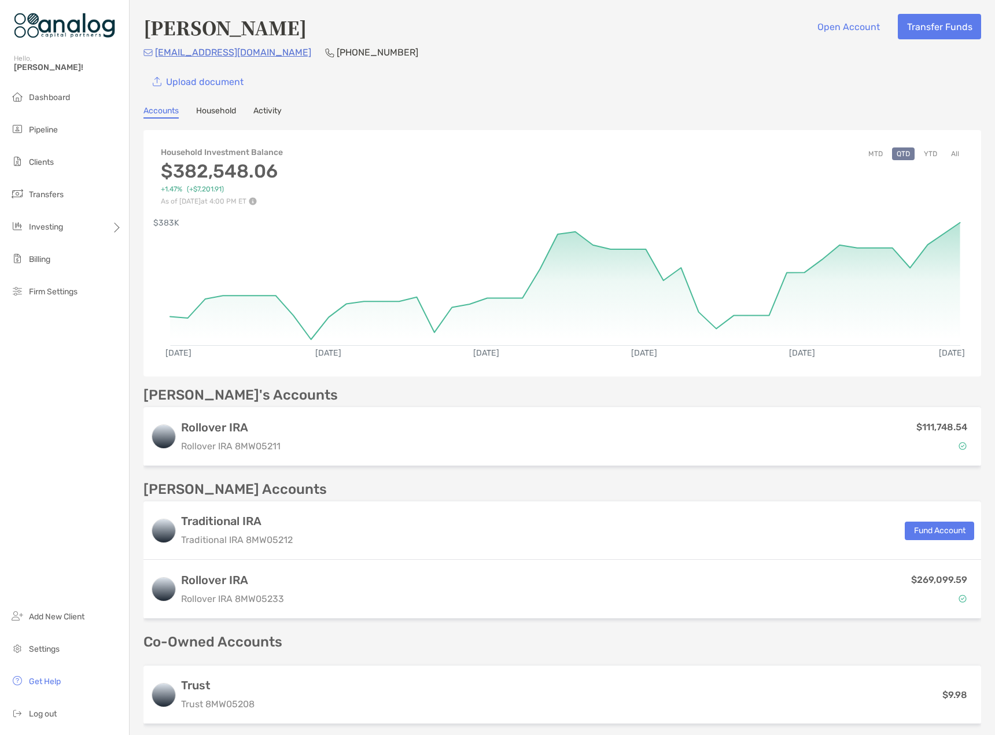
click at [208, 113] on link "Household" at bounding box center [216, 112] width 40 height 13
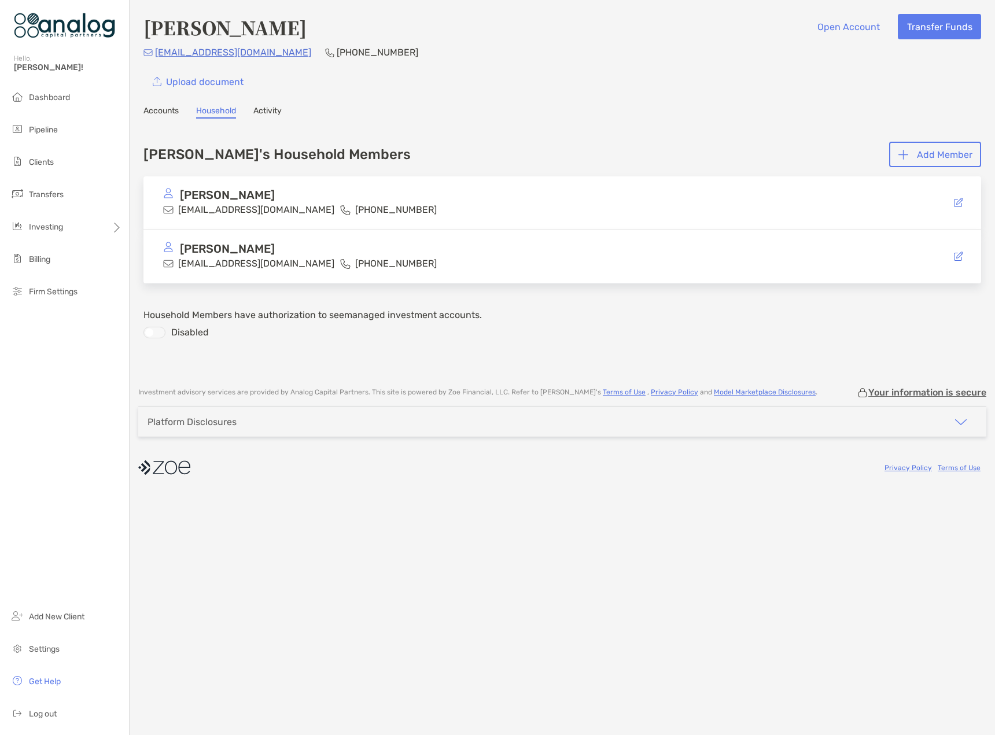
click at [504, 215] on div "[PERSON_NAME] [EMAIL_ADDRESS][DOMAIN_NAME] [PHONE_NUMBER]" at bounding box center [561, 203] width 837 height 54
click at [164, 113] on link "Accounts" at bounding box center [160, 112] width 35 height 13
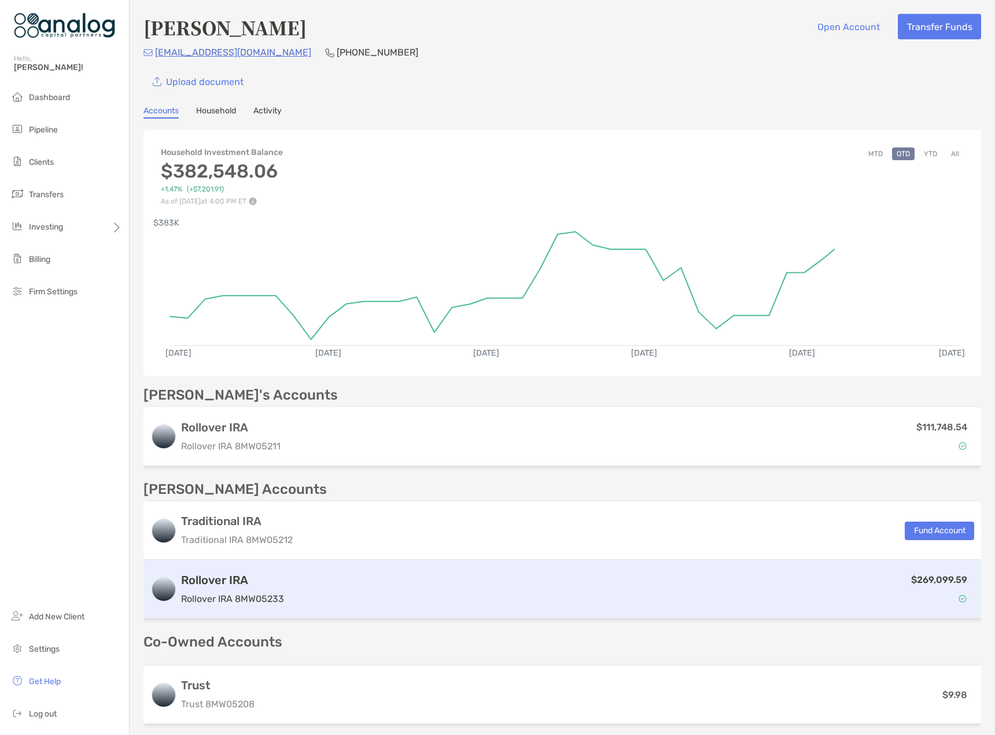
click at [245, 573] on h3 "Rollover IRA" at bounding box center [232, 580] width 103 height 14
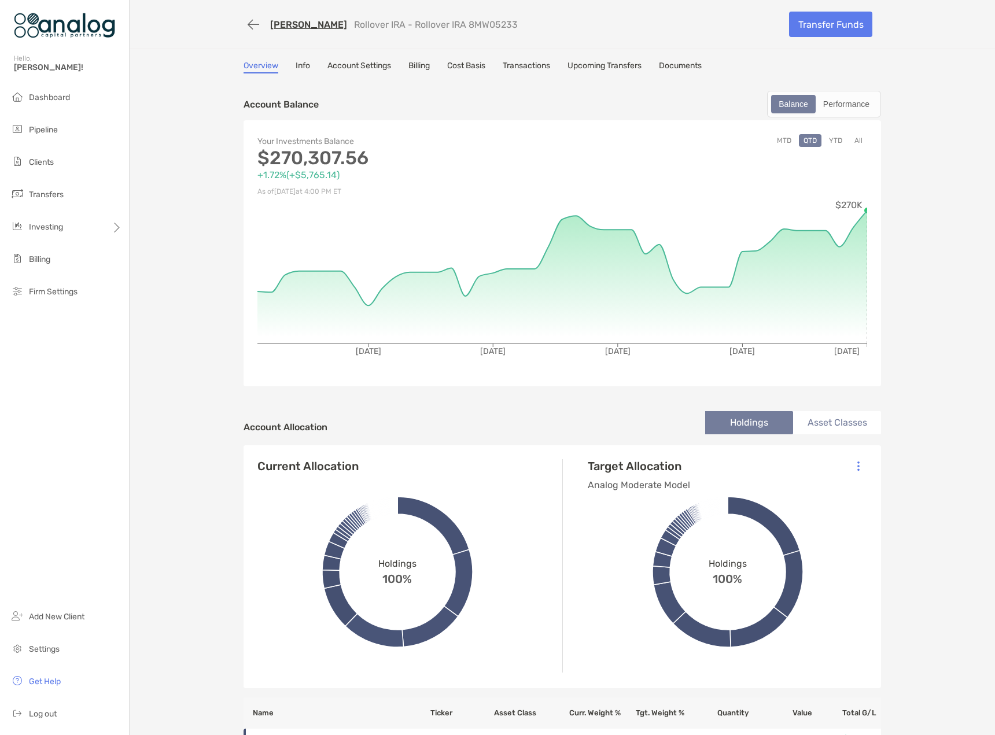
click at [295, 65] on link "Info" at bounding box center [302, 67] width 14 height 13
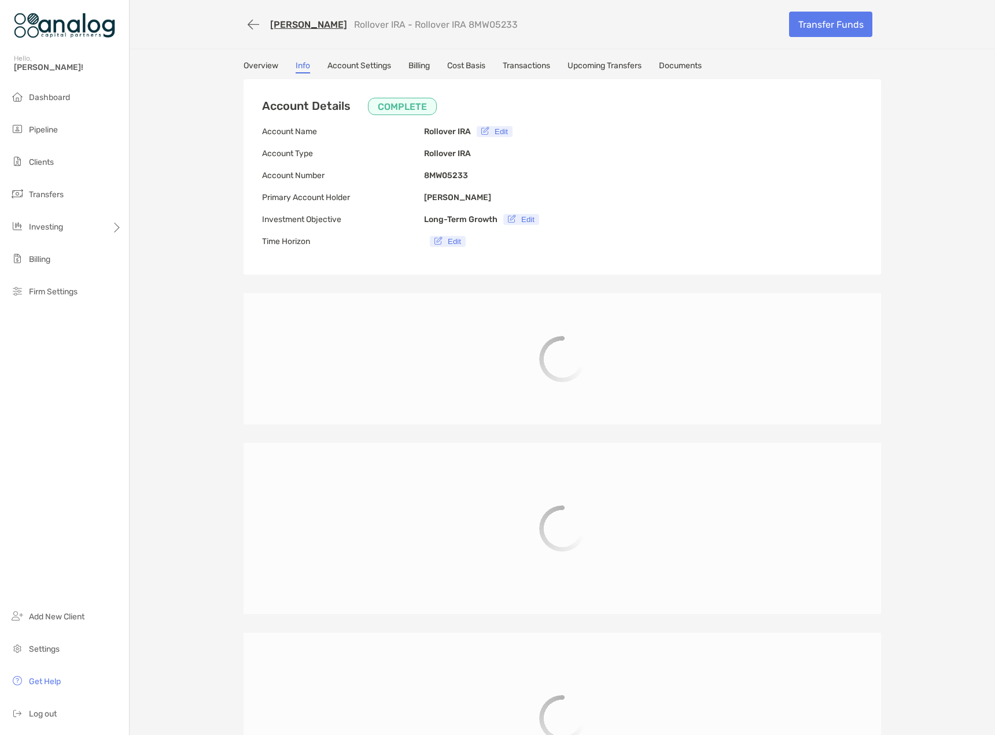
type input "**********"
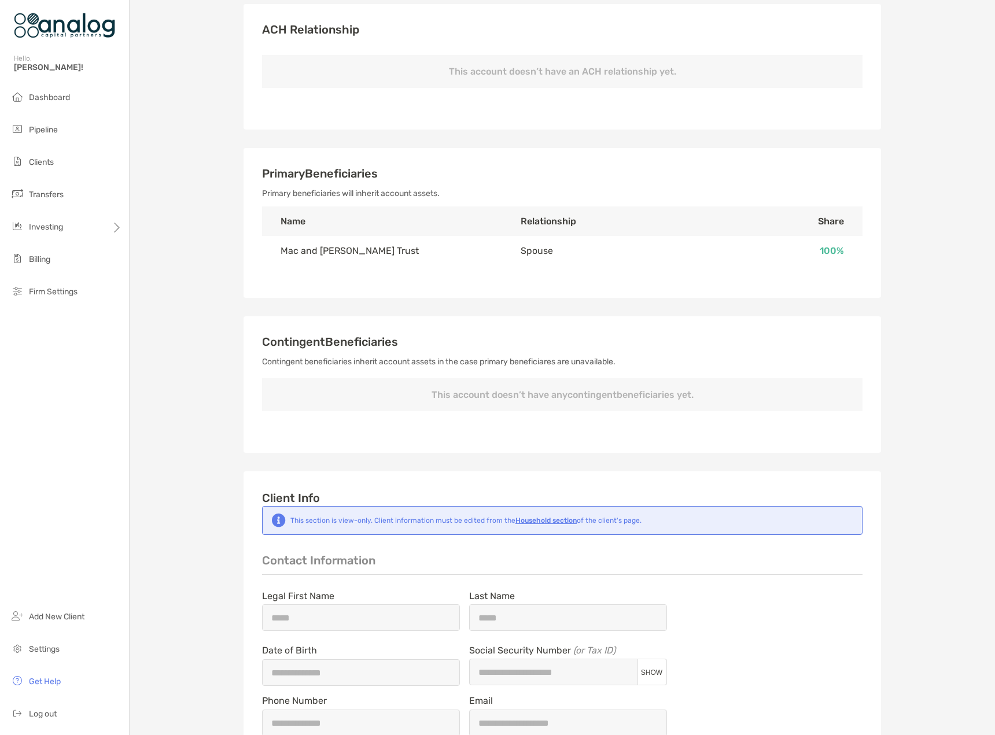
scroll to position [405, 0]
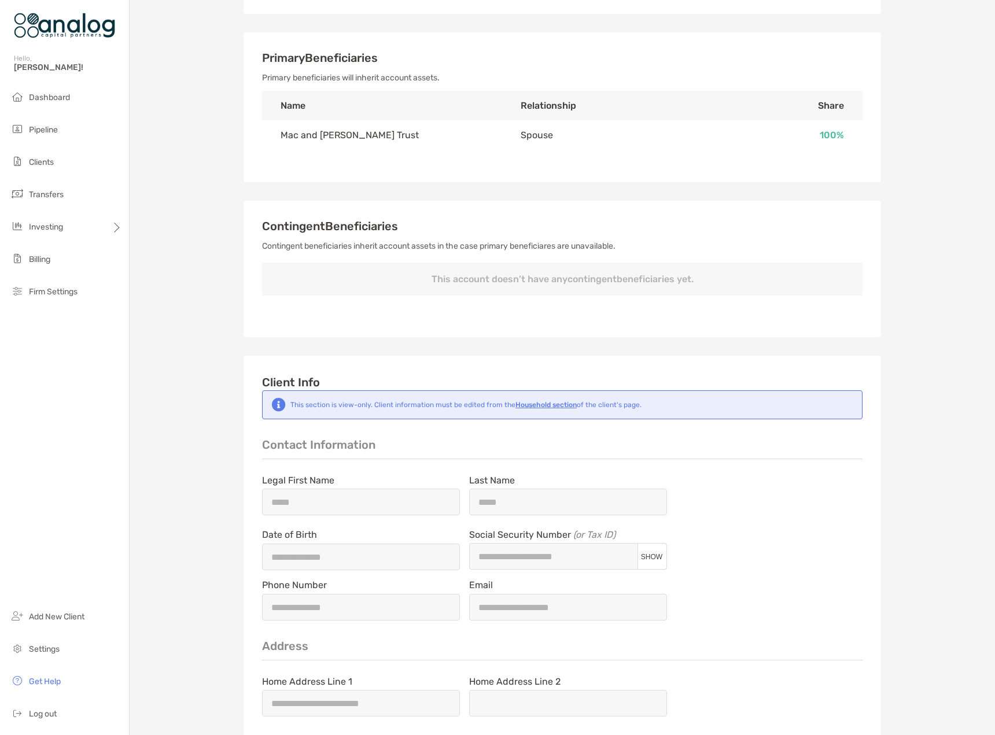
click at [215, 450] on div "**********" at bounding box center [562, 355] width 865 height 1521
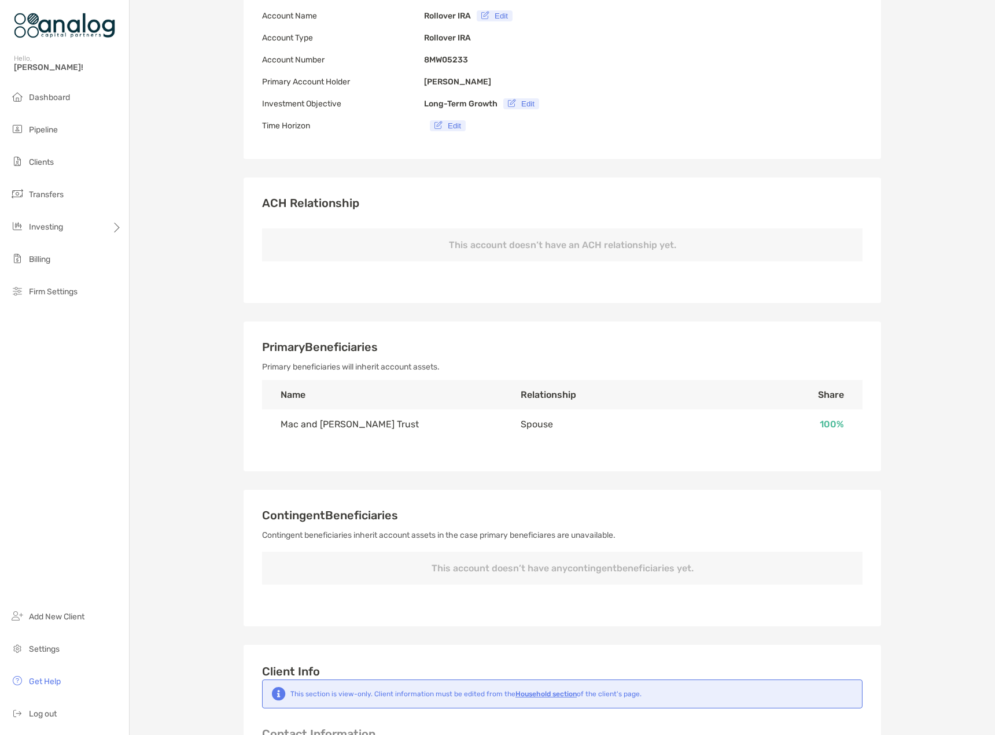
scroll to position [0, 0]
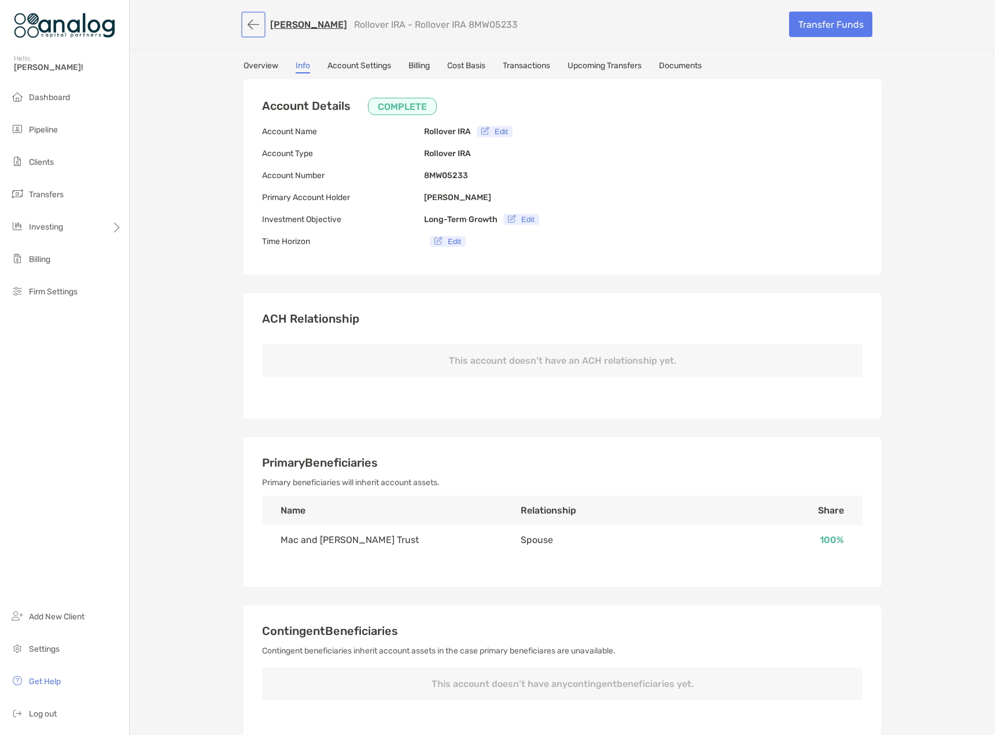
click at [245, 30] on button "button" at bounding box center [253, 24] width 20 height 21
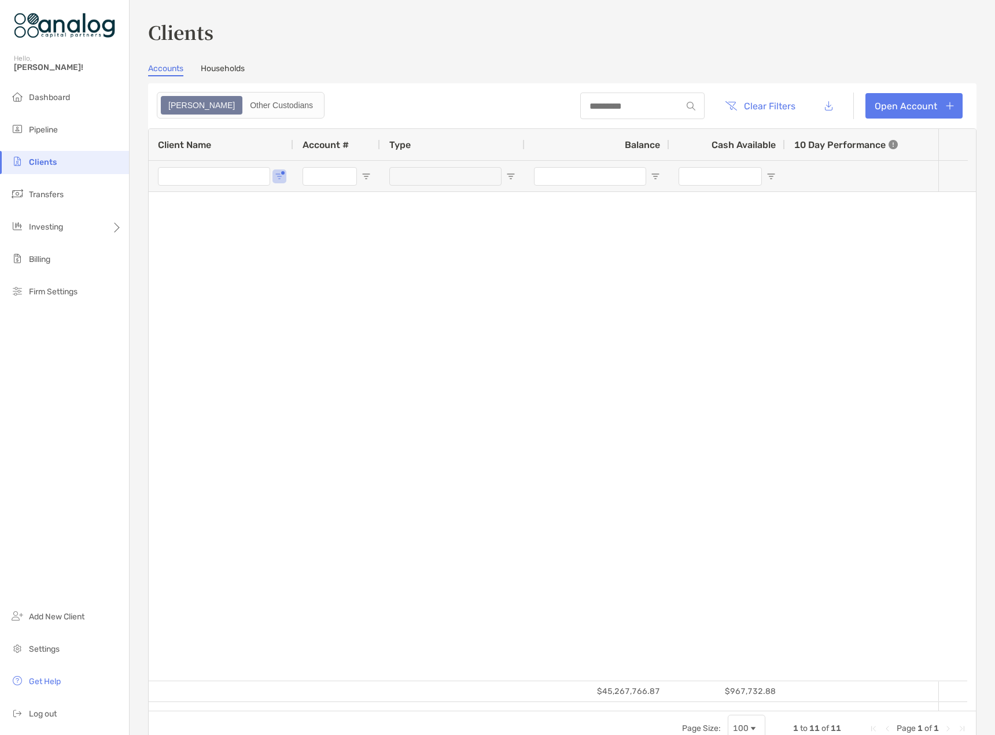
type input "*****"
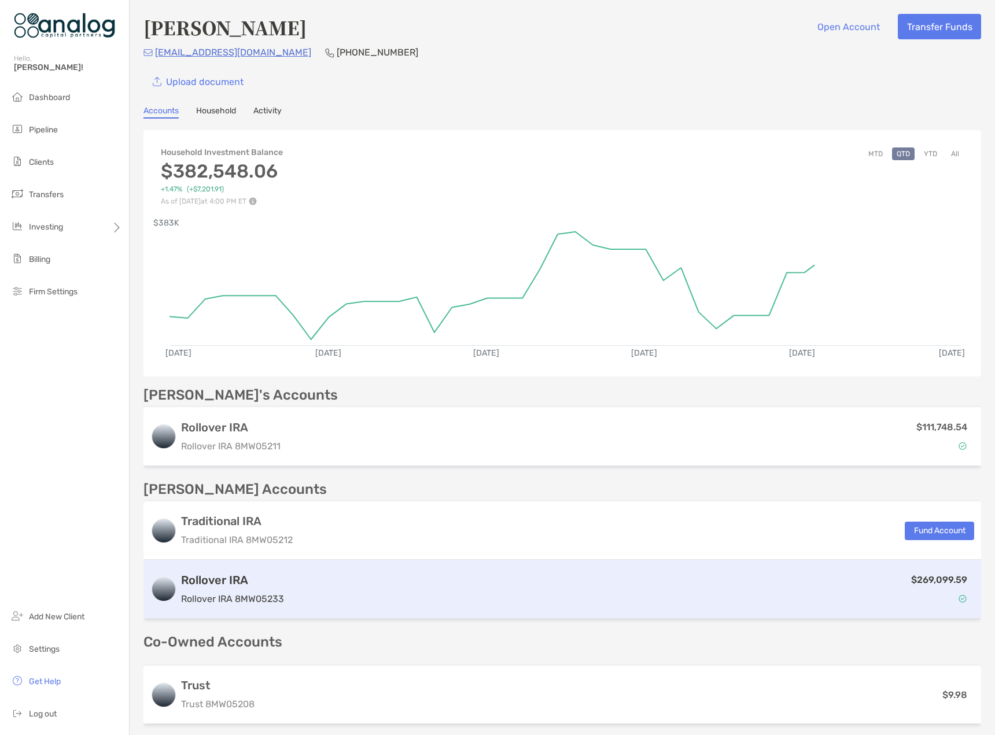
click at [501, 594] on div "$269,099.59" at bounding box center [631, 589] width 685 height 34
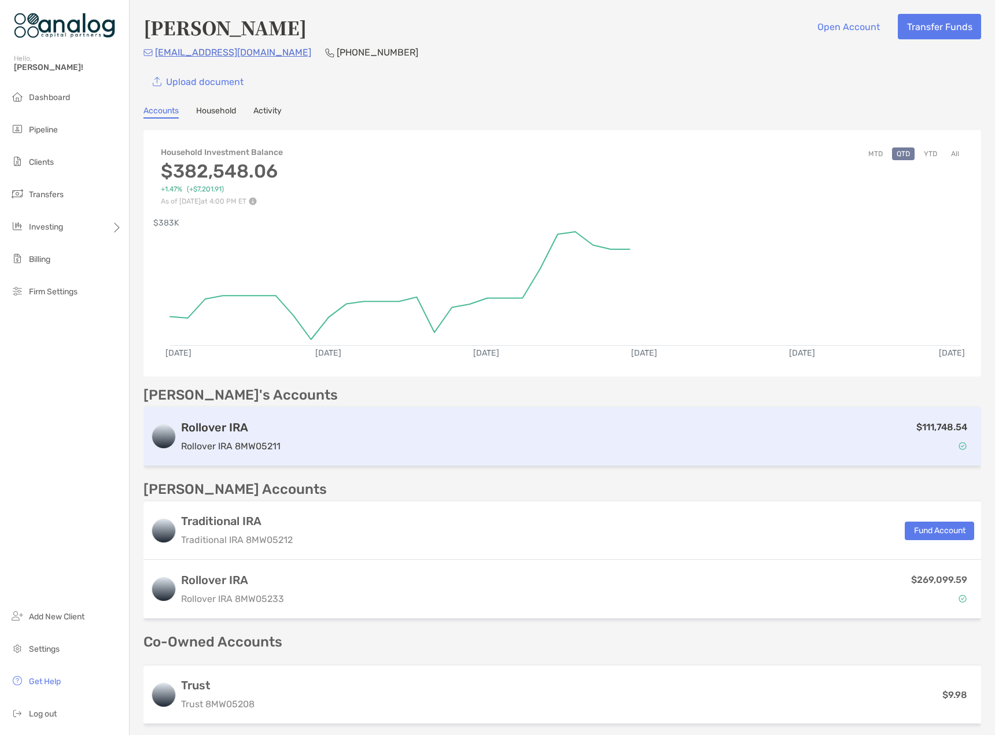
click at [409, 437] on div "$111,748.54" at bounding box center [629, 437] width 689 height 34
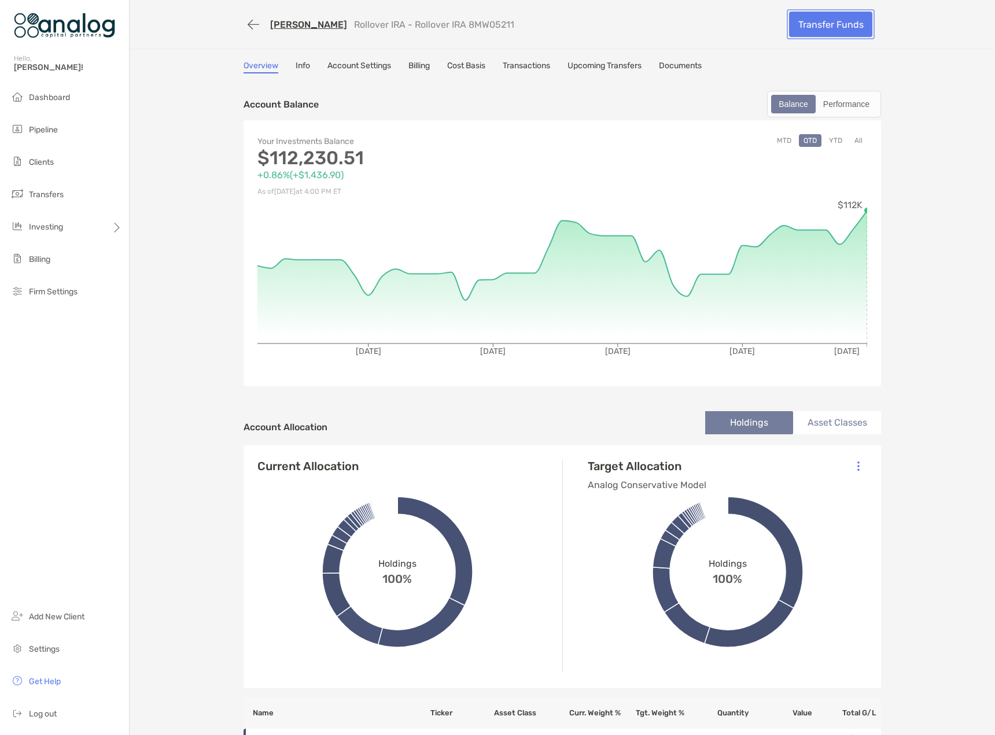
click at [847, 22] on link "Transfer Funds" at bounding box center [830, 24] width 83 height 25
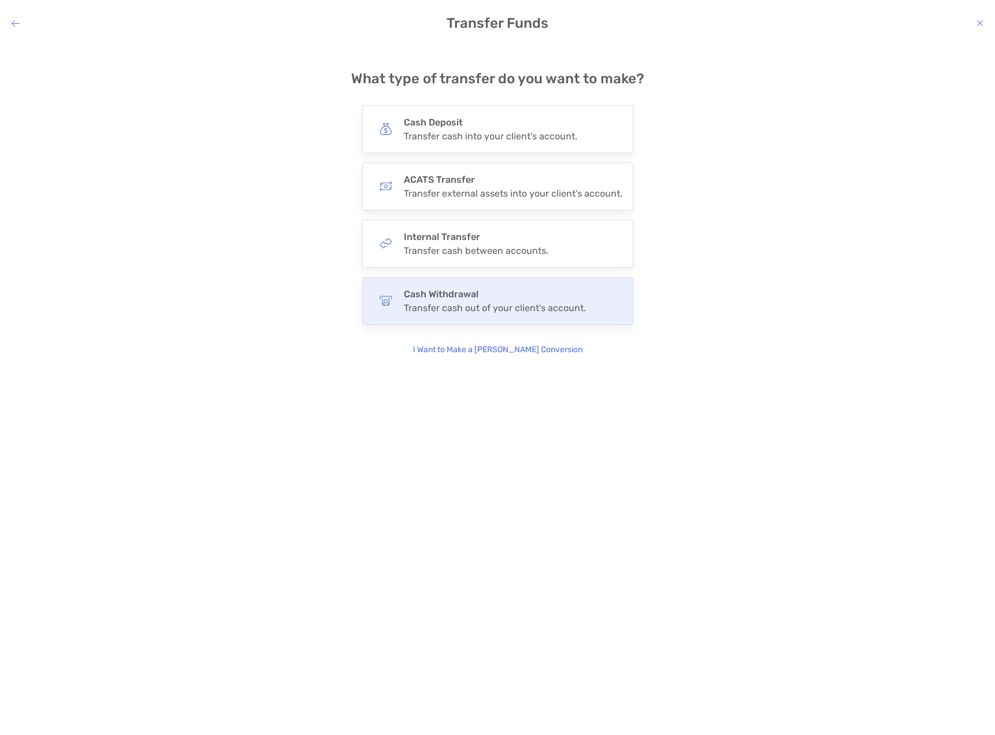
click at [455, 309] on div "Transfer cash out of your client's account." at bounding box center [495, 307] width 182 height 11
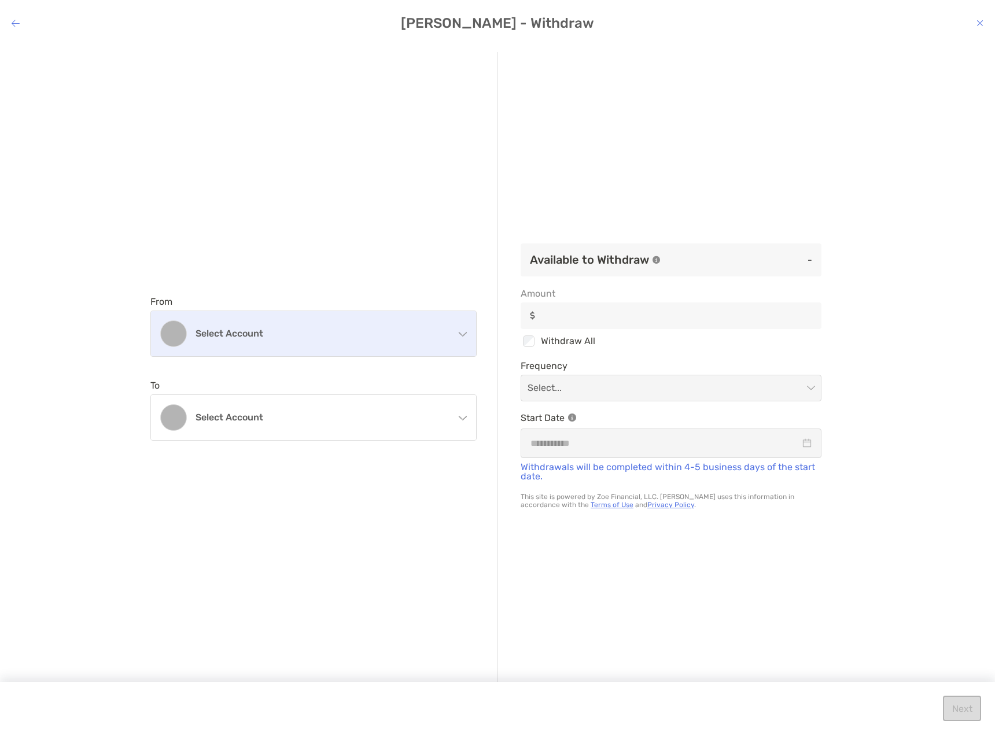
click at [291, 345] on div "Select account" at bounding box center [313, 333] width 325 height 45
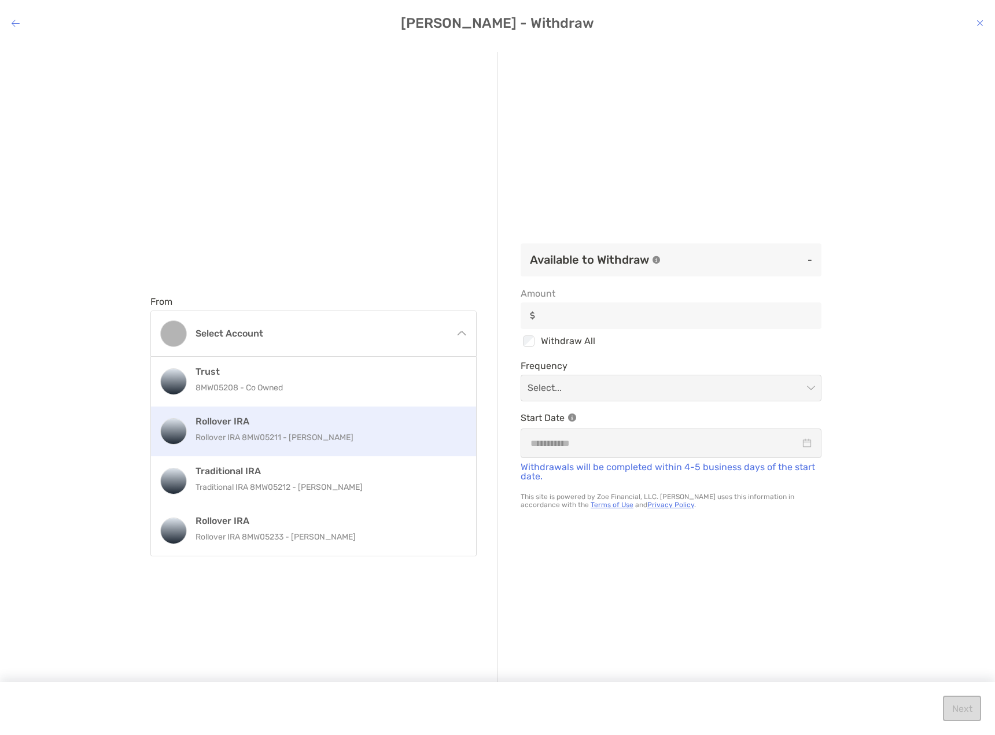
click at [289, 437] on p "Rollover IRA 8MW05211 - [PERSON_NAME]" at bounding box center [325, 437] width 261 height 14
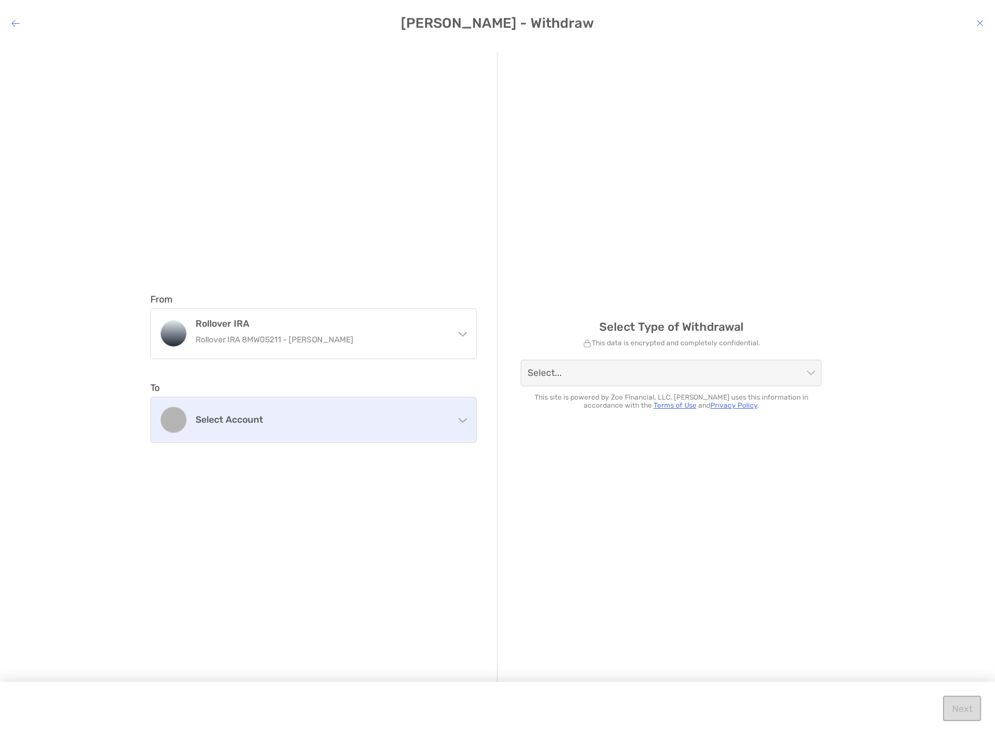
click at [243, 419] on h4 "Select account" at bounding box center [320, 419] width 250 height 11
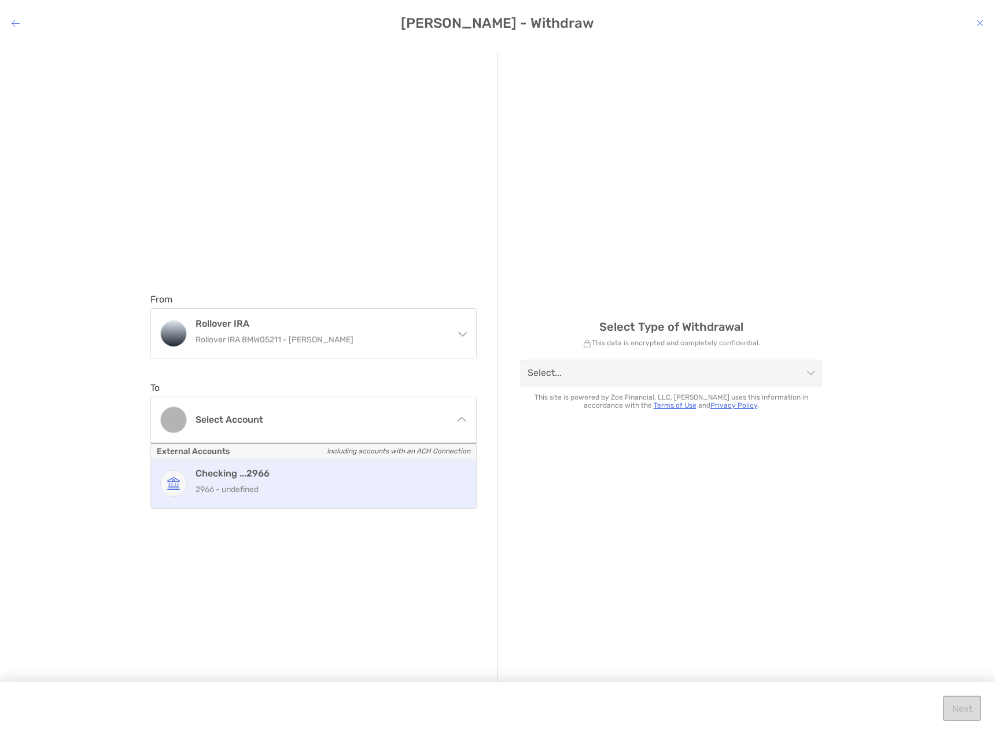
click at [264, 482] on p "2966 - undefined" at bounding box center [325, 489] width 261 height 14
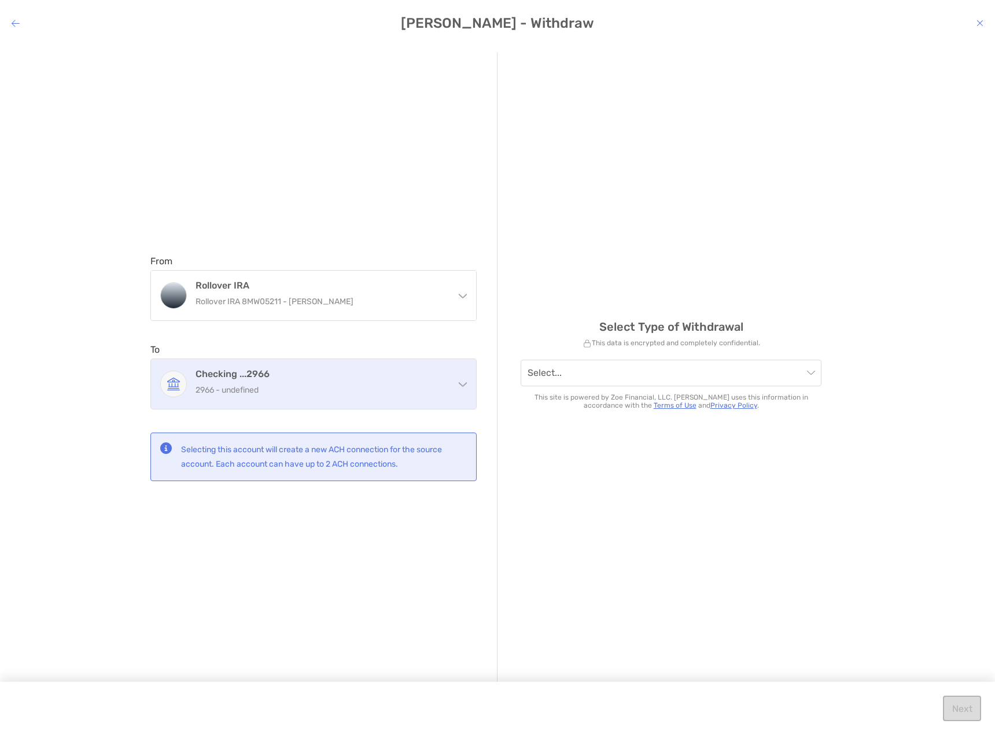
click at [258, 385] on p "2966 - undefined" at bounding box center [320, 390] width 250 height 14
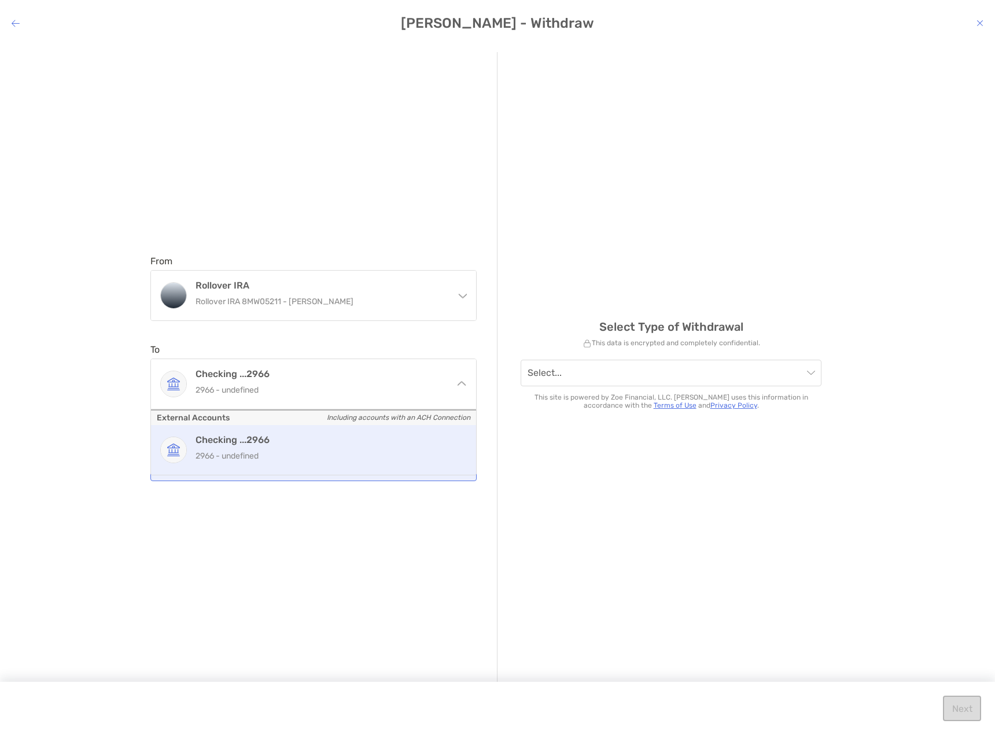
click at [104, 426] on div "From Rollover IRA Rollover IRA 8MW05211 - John White Trust 8MW05208 - Co Owned …" at bounding box center [497, 380] width 995 height 675
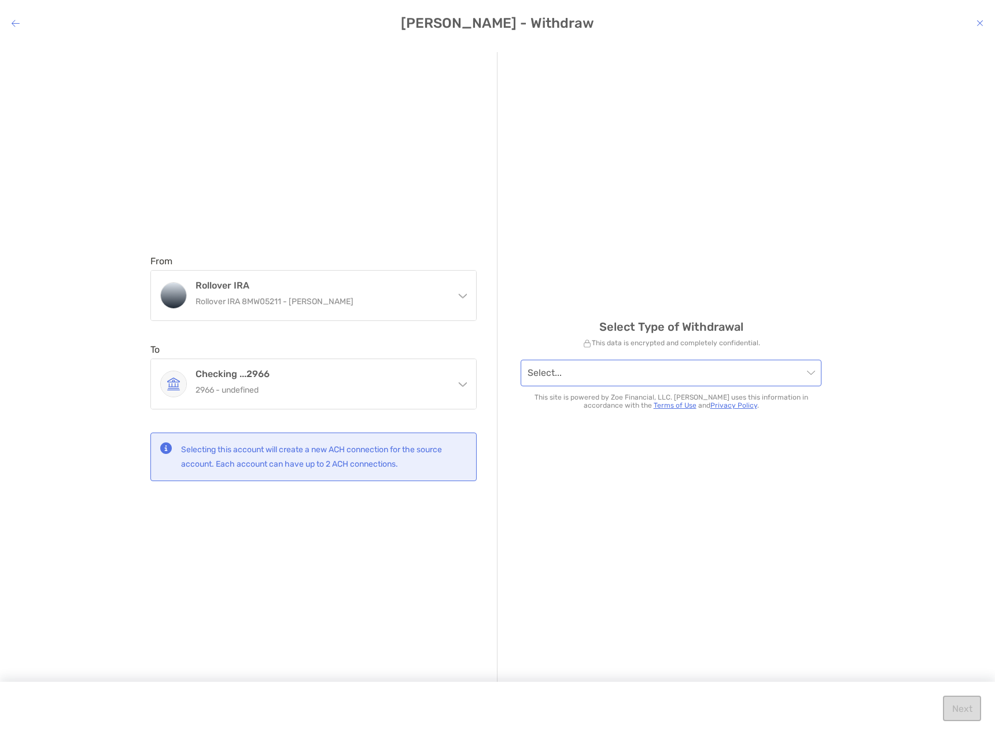
click at [626, 370] on input "modal" at bounding box center [664, 372] width 275 height 25
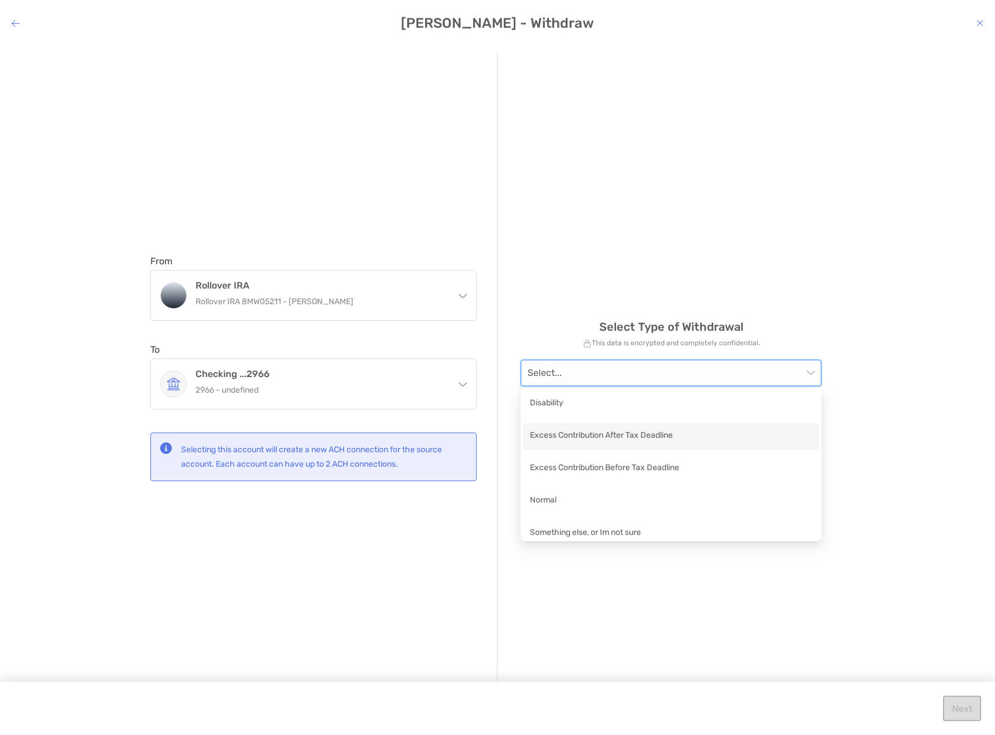
scroll to position [8, 0]
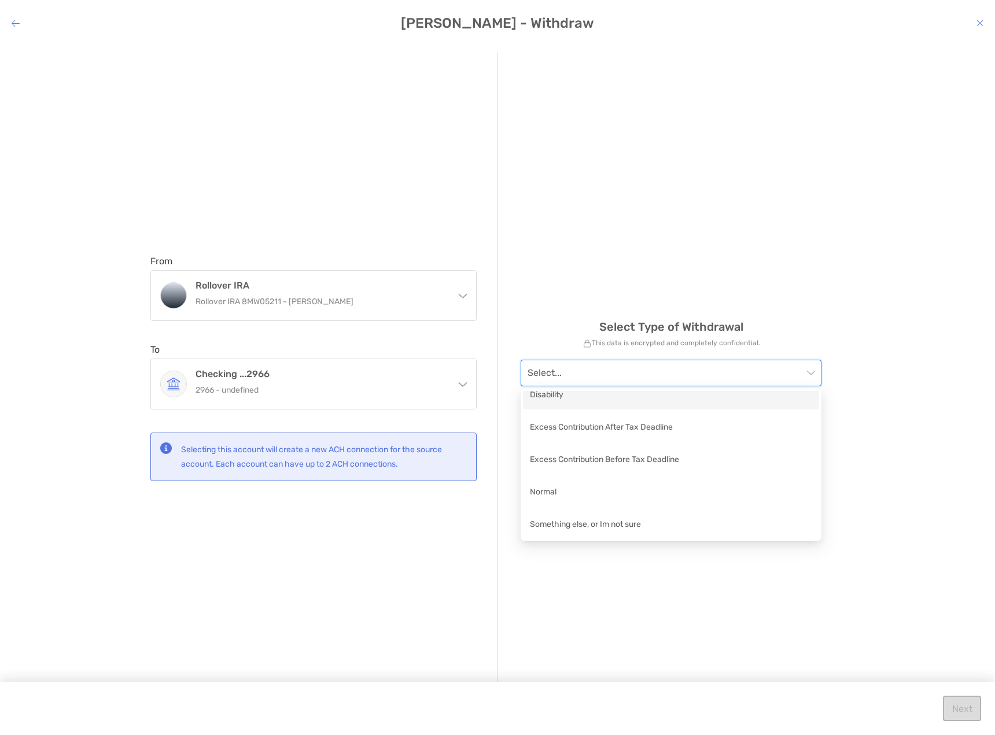
click at [914, 302] on div "From Rollover IRA Rollover IRA 8MW05211 - John White Trust 8MW05208 - Co Owned …" at bounding box center [497, 380] width 995 height 675
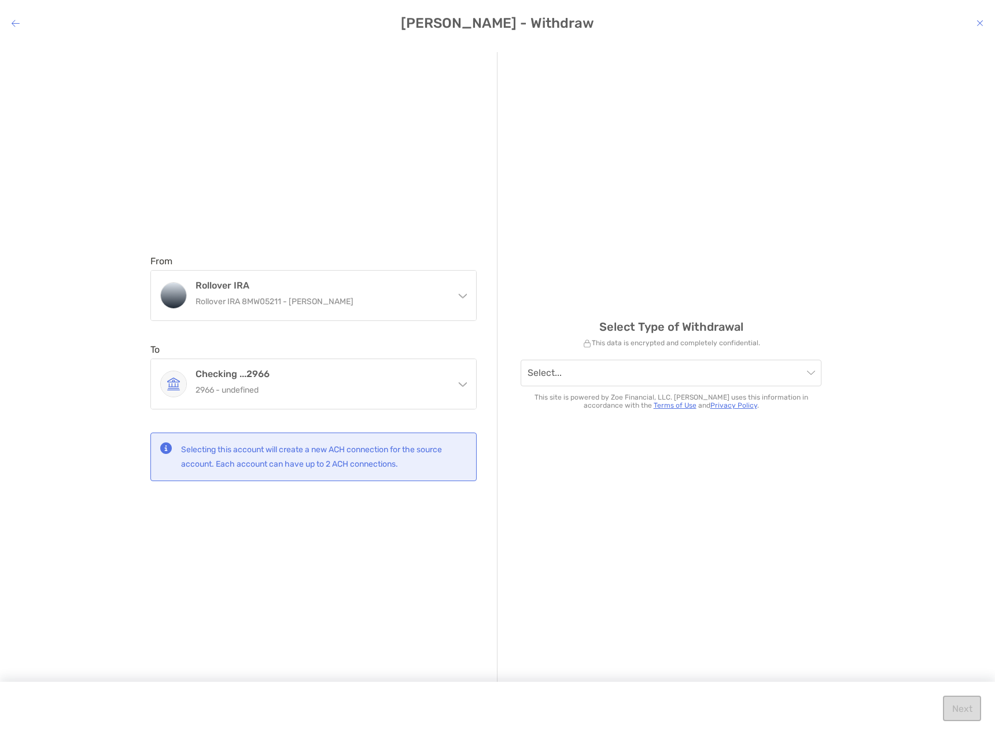
click at [981, 23] on icon "modal" at bounding box center [979, 23] width 7 height 9
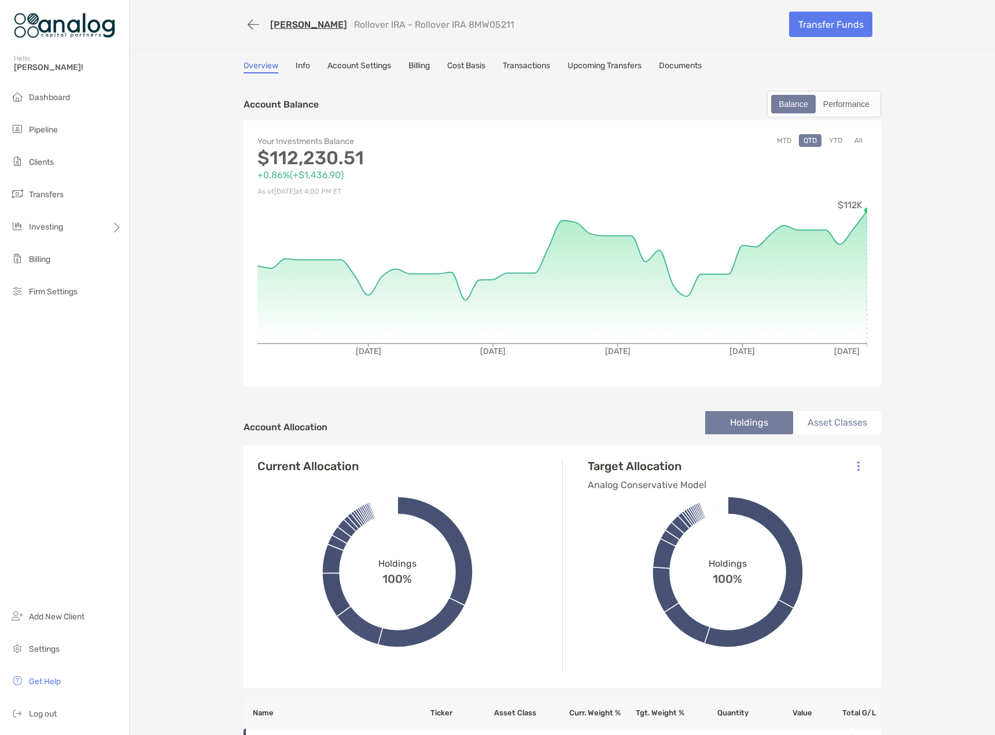
click at [246, 20] on button "button" at bounding box center [253, 24] width 20 height 21
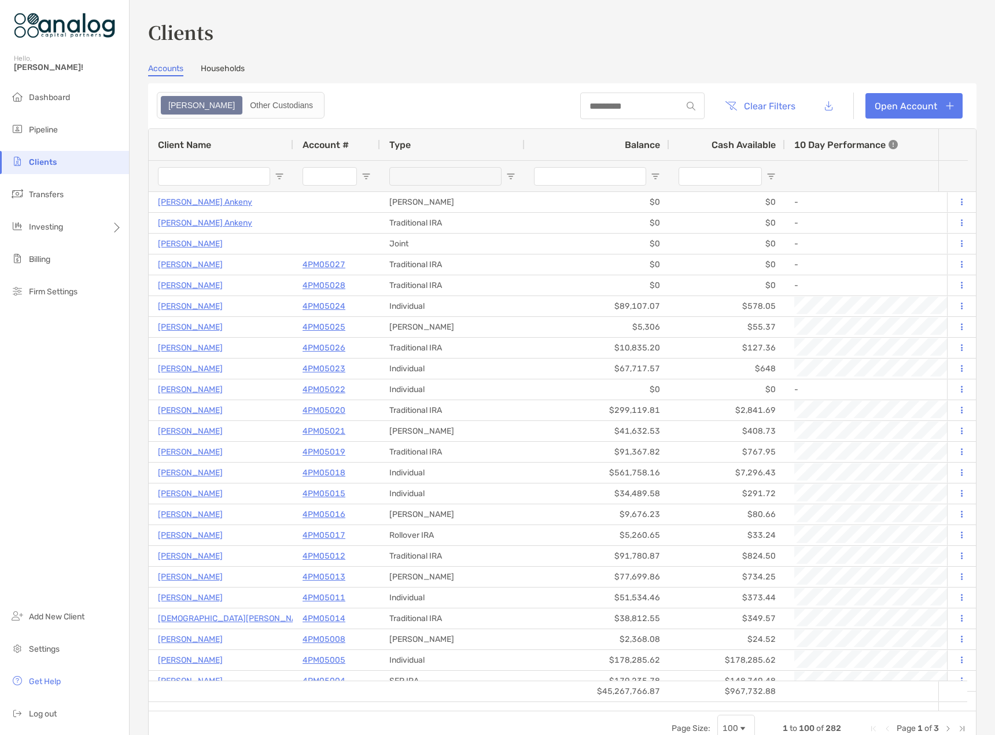
type input "*****"
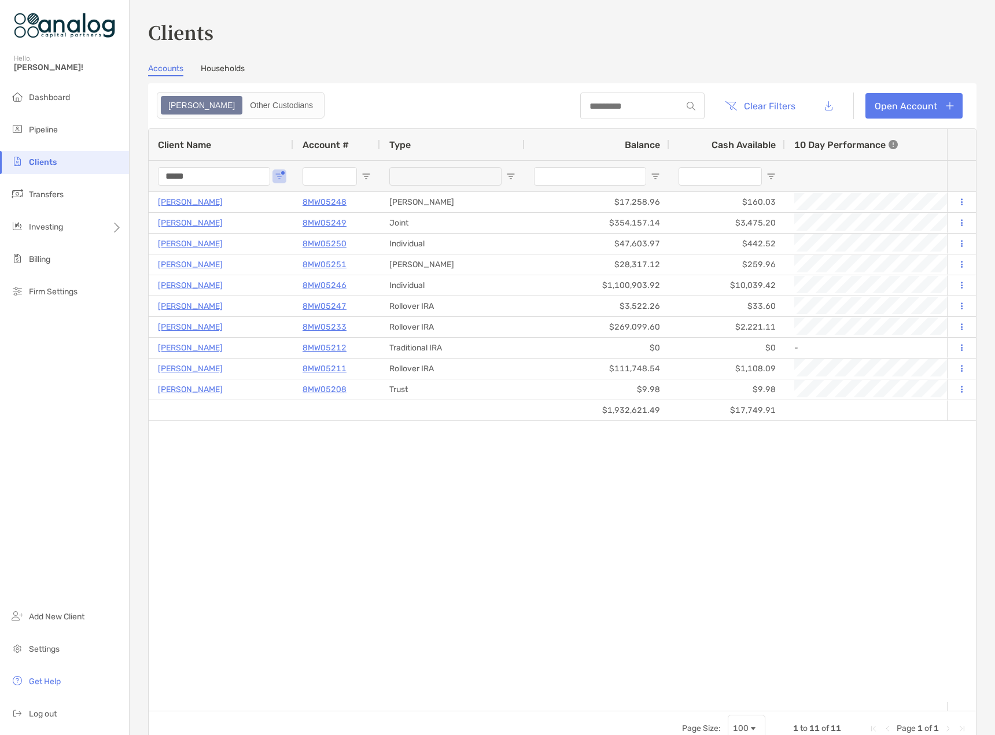
drag, startPoint x: 231, startPoint y: 178, endPoint x: 149, endPoint y: 180, distance: 81.6
click at [149, 183] on div "*****" at bounding box center [221, 175] width 145 height 31
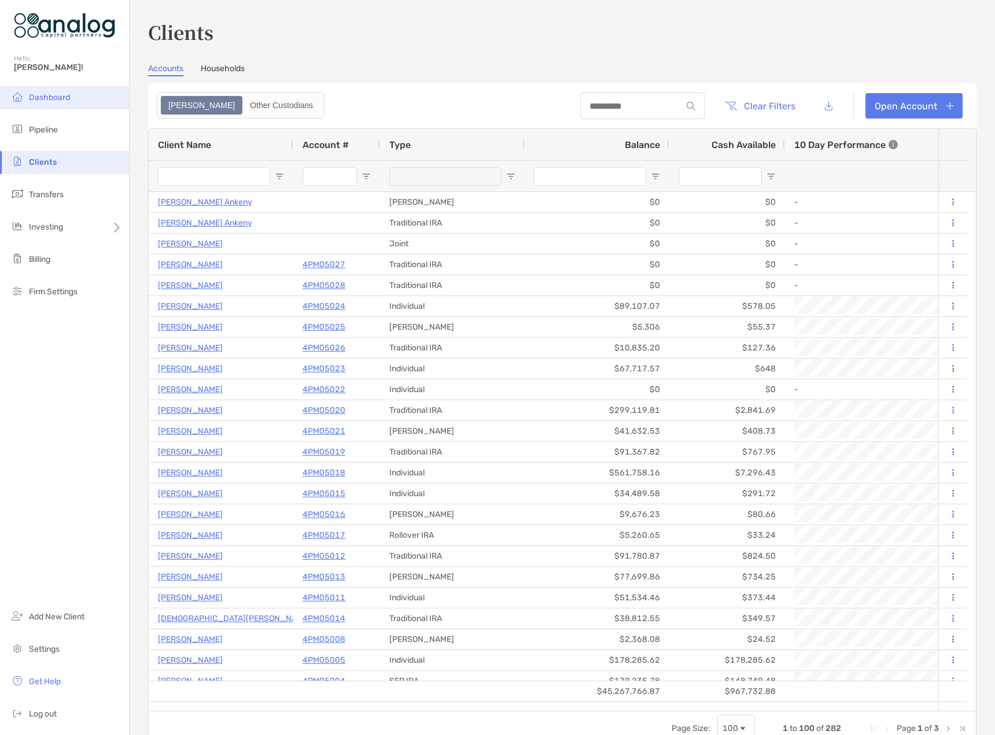
click at [57, 98] on span "Dashboard" at bounding box center [49, 98] width 41 height 10
